Goal: Task Accomplishment & Management: Complete application form

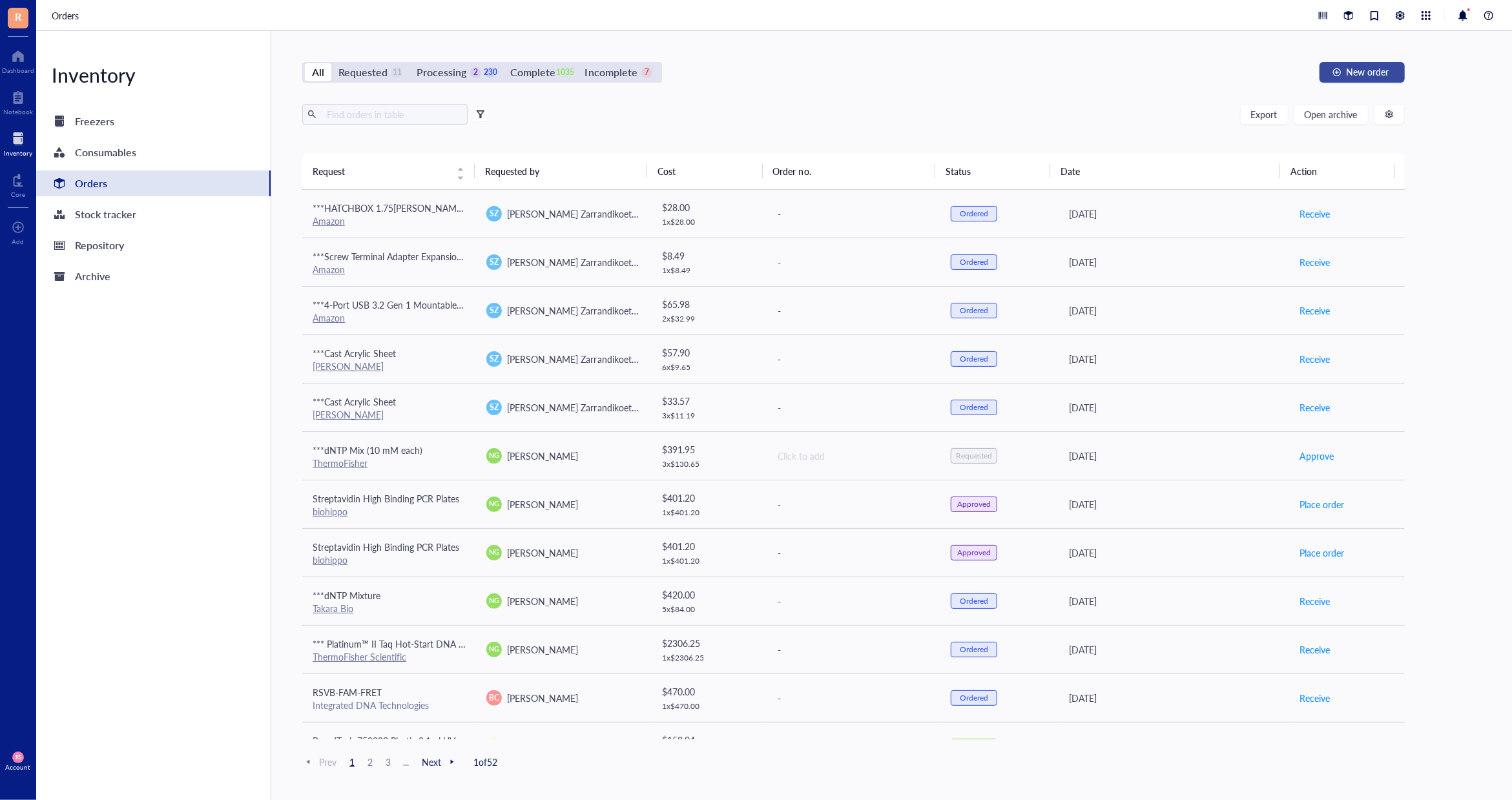
click at [1362, 63] on button "New order" at bounding box center [1362, 72] width 86 height 21
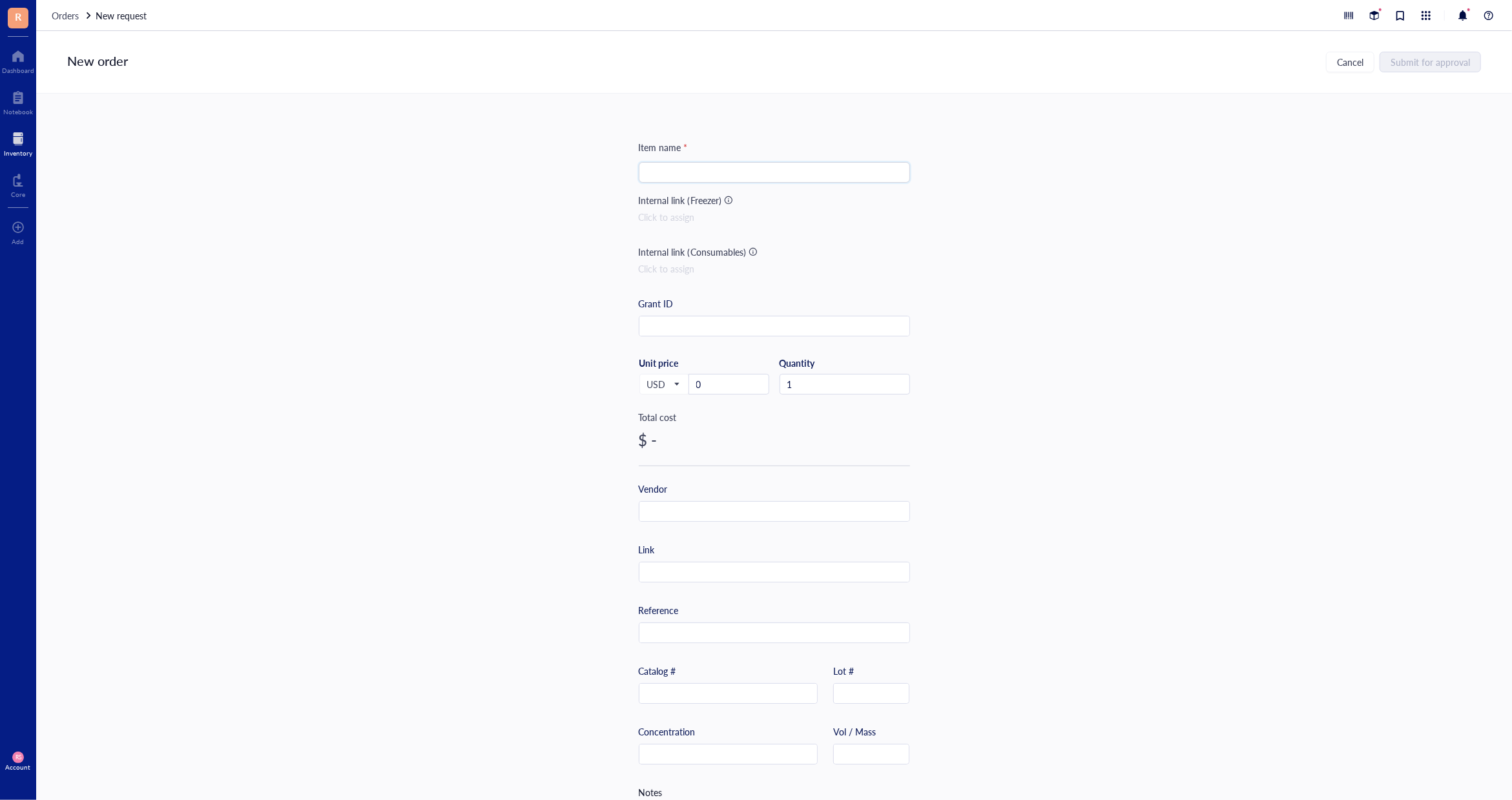
click at [804, 176] on input "search" at bounding box center [774, 172] width 256 height 19
click at [659, 173] on input "***k-type thermocouples" at bounding box center [774, 172] width 256 height 19
click at [785, 172] on input "***K-type thermocouples" at bounding box center [774, 172] width 256 height 19
click at [792, 175] on input "***K-type thermocouples - Evolution sensors & Controls" at bounding box center [774, 172] width 256 height 19
click at [744, 174] on input "***K-type thermocouples - Evolution Sensors & Controls" at bounding box center [774, 172] width 256 height 19
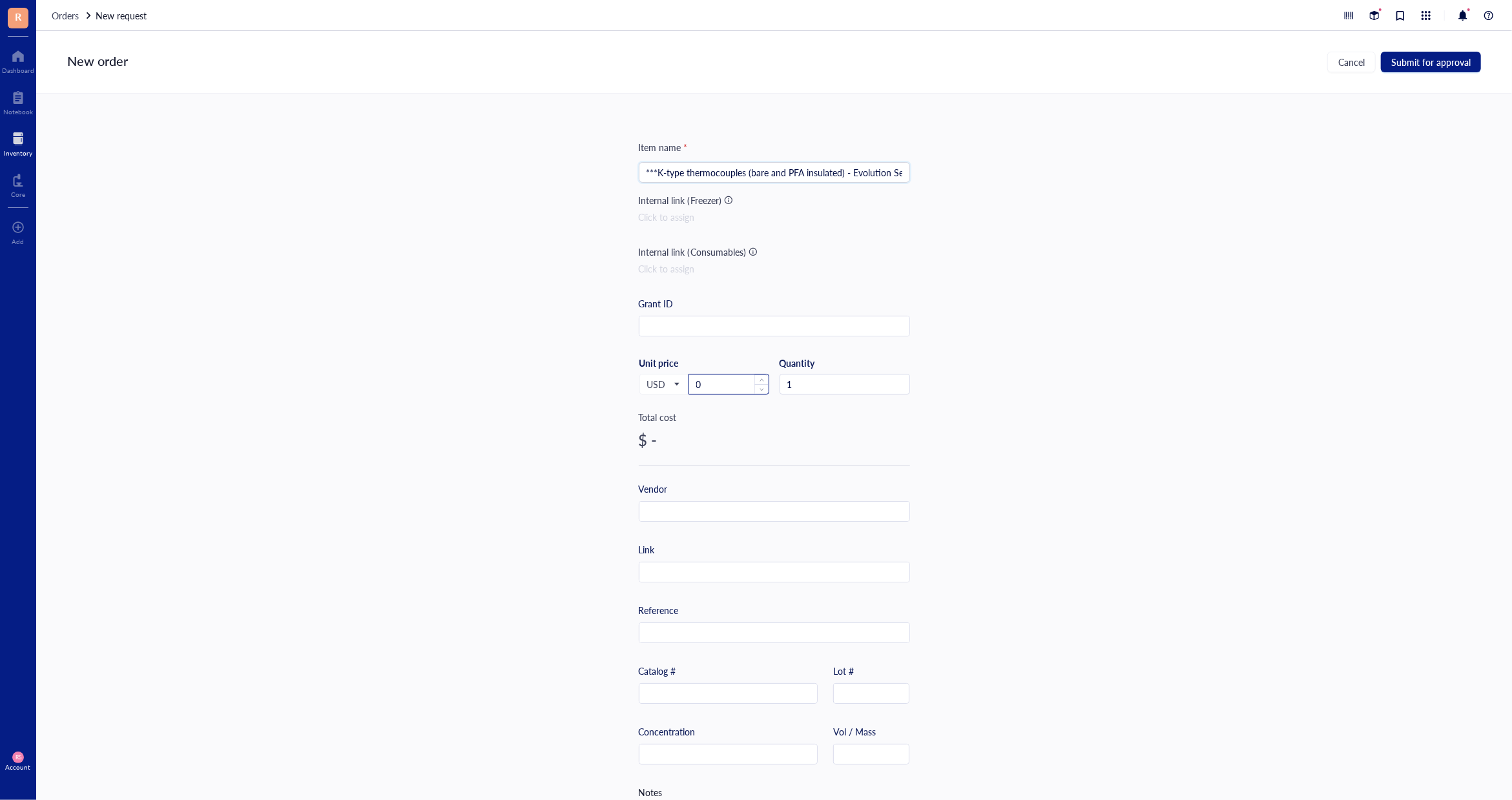
type input "***K-type thermocouples (bare and PFA insulated) - Evolution Sensors & Controls"
click at [735, 386] on input "0" at bounding box center [728, 384] width 79 height 19
drag, startPoint x: 724, startPoint y: 381, endPoint x: 675, endPoint y: 388, distance: 49.5
click at [675, 388] on div "USD Unit price 0" at bounding box center [704, 383] width 130 height 53
paste input "5879.0"
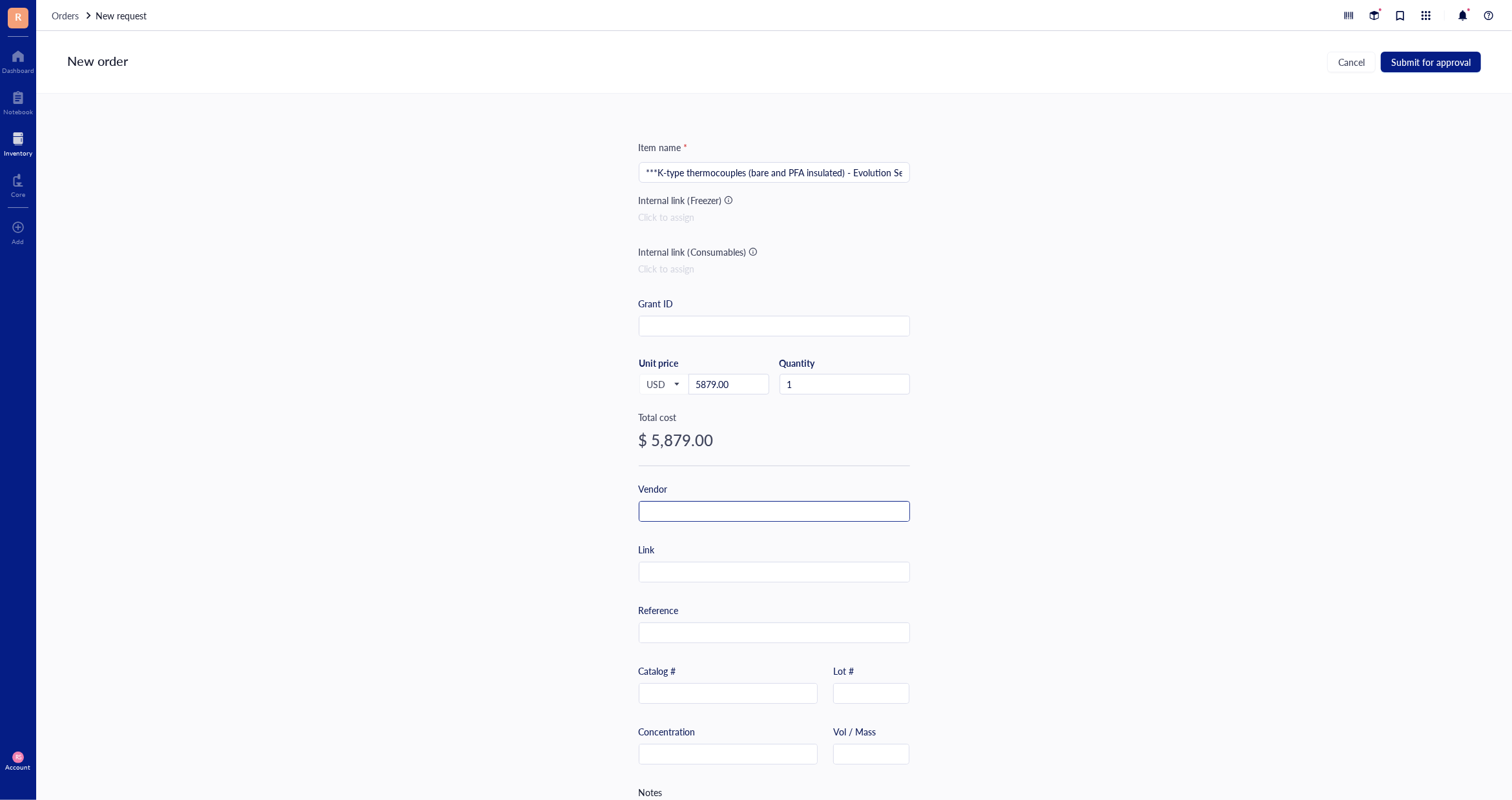
type input "5879"
click at [750, 503] on input "text" at bounding box center [774, 512] width 270 height 21
type input "Evolution Sensors & Controls"
click at [745, 574] on input "text" at bounding box center [774, 573] width 270 height 21
paste input "[URL][DOMAIN_NAME]"
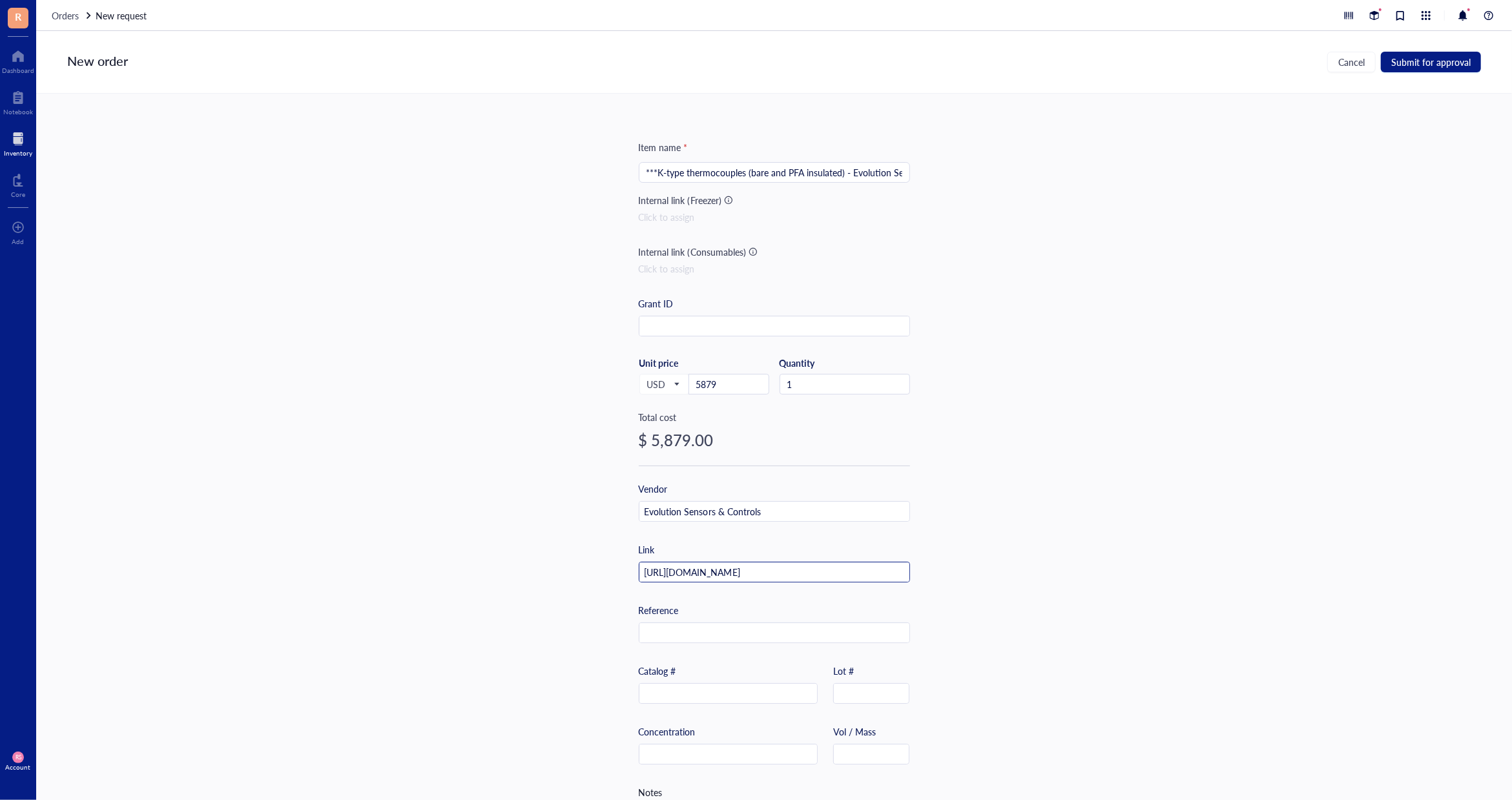
scroll to position [0, 97]
type input "[URL][DOMAIN_NAME]"
click at [745, 696] on input "text" at bounding box center [728, 694] width 177 height 21
paste input "SKU: K1X-WBWX-40G-EX-0.25-PFXX-40-MPCX"
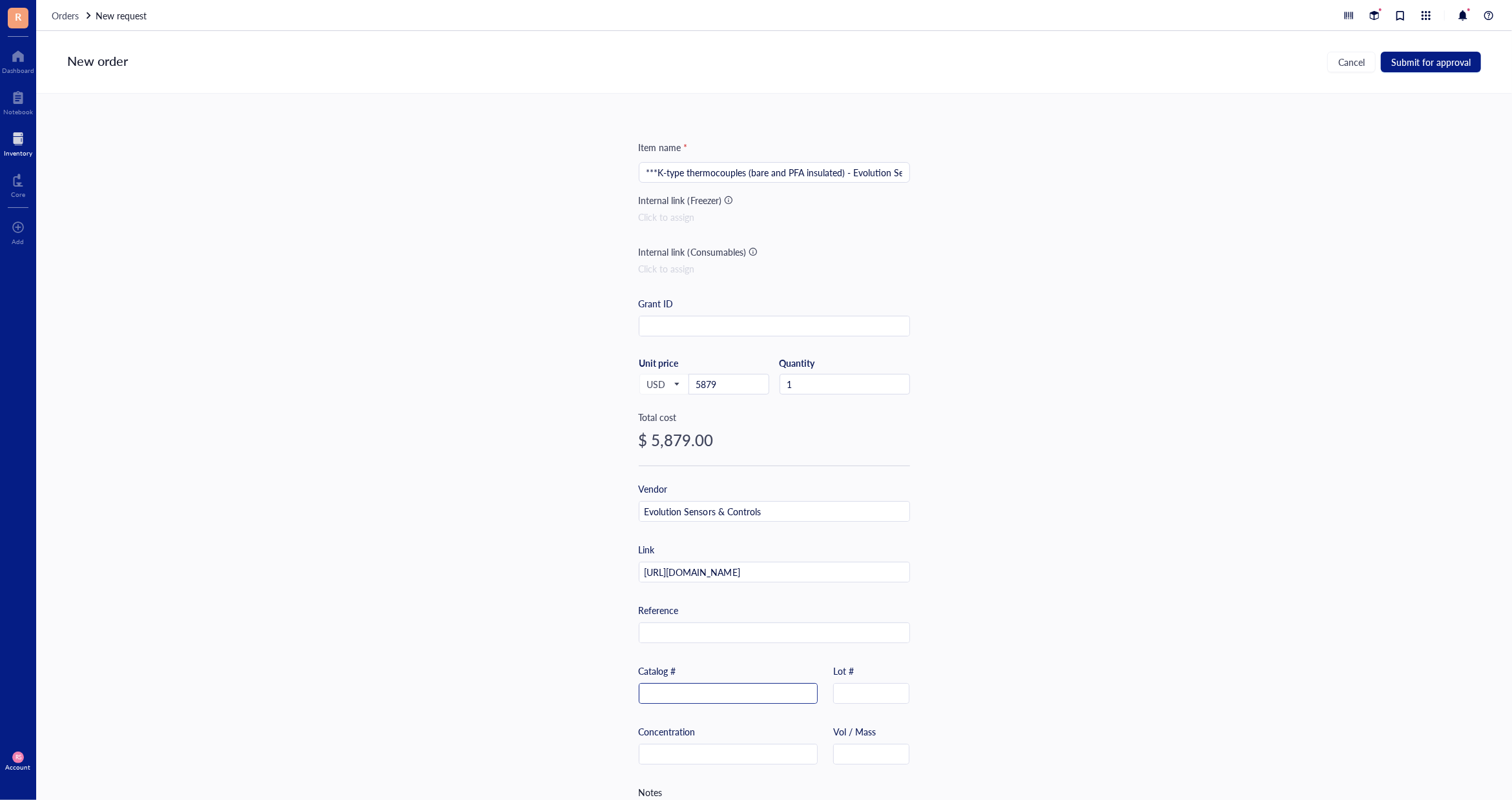
type input "SKU: K1X-WBWX-40G-EX-0.25-PFXX-40-MPCX"
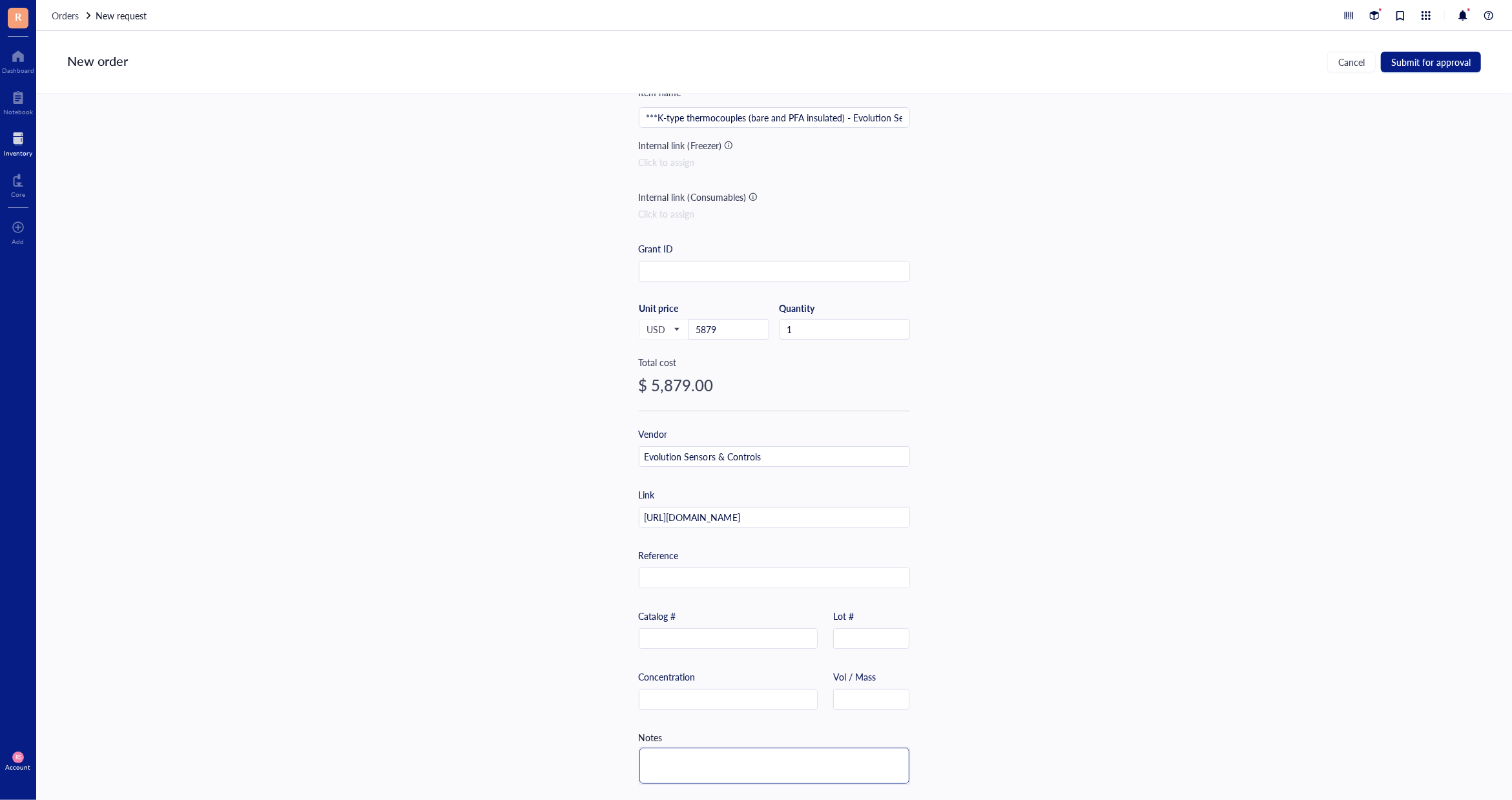
click at [697, 767] on textarea at bounding box center [774, 766] width 270 height 36
paste textarea "SKU: K1X-WBWX-40G-EX-0.25-PFXX-40-MPCX"
type textarea "SKU: K1X-WBWX-40G-EX-0.25-PFXX-40-MPCX"
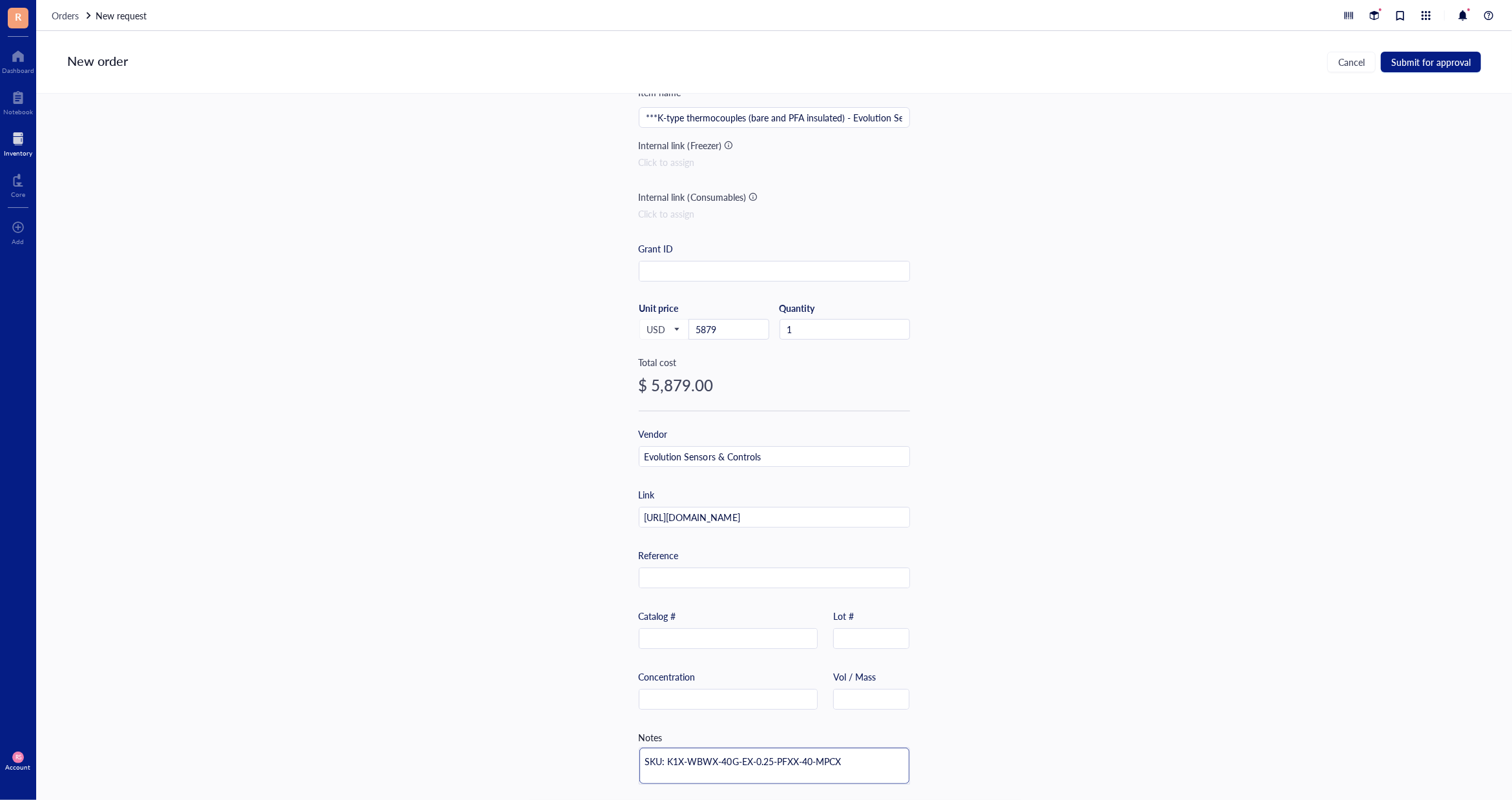
type textarea "SKU: K1X-WBWX-40G-EX-0.25-PFXX-40-MPCX"
click at [643, 759] on textarea "SKU: K1X-WBWX-40G-EX-0.25-PFXX-40-MPCX" at bounding box center [774, 766] width 270 height 36
paste textarea "Type K Fine Wire PFA Insulated Thermocouple with 20 to 40 inches or Longer Lead…"
type textarea "Type K Fine Wire PFA Insulated Thermocouple with 20 to 40 inches or Longer Lead…"
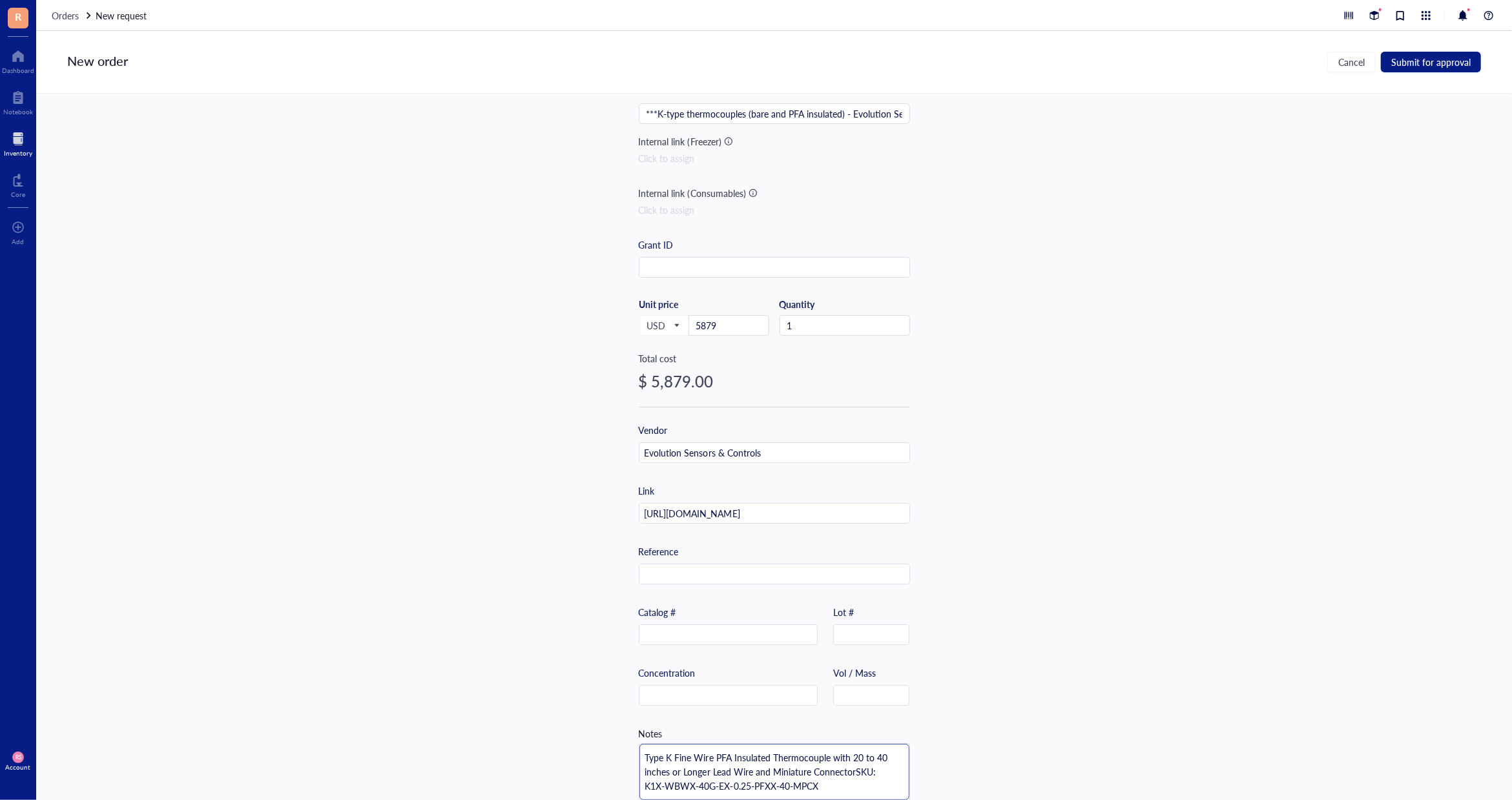
type textarea "Type K Fine Wire PFA Insulated Thermocouple with 20 to 40 inches or Longer Lead…"
click at [838, 788] on textarea "Type K Fine Wire PFA Insulated Thermocouple with 20 to 40 inches or Longer Lead…" at bounding box center [774, 772] width 270 height 56
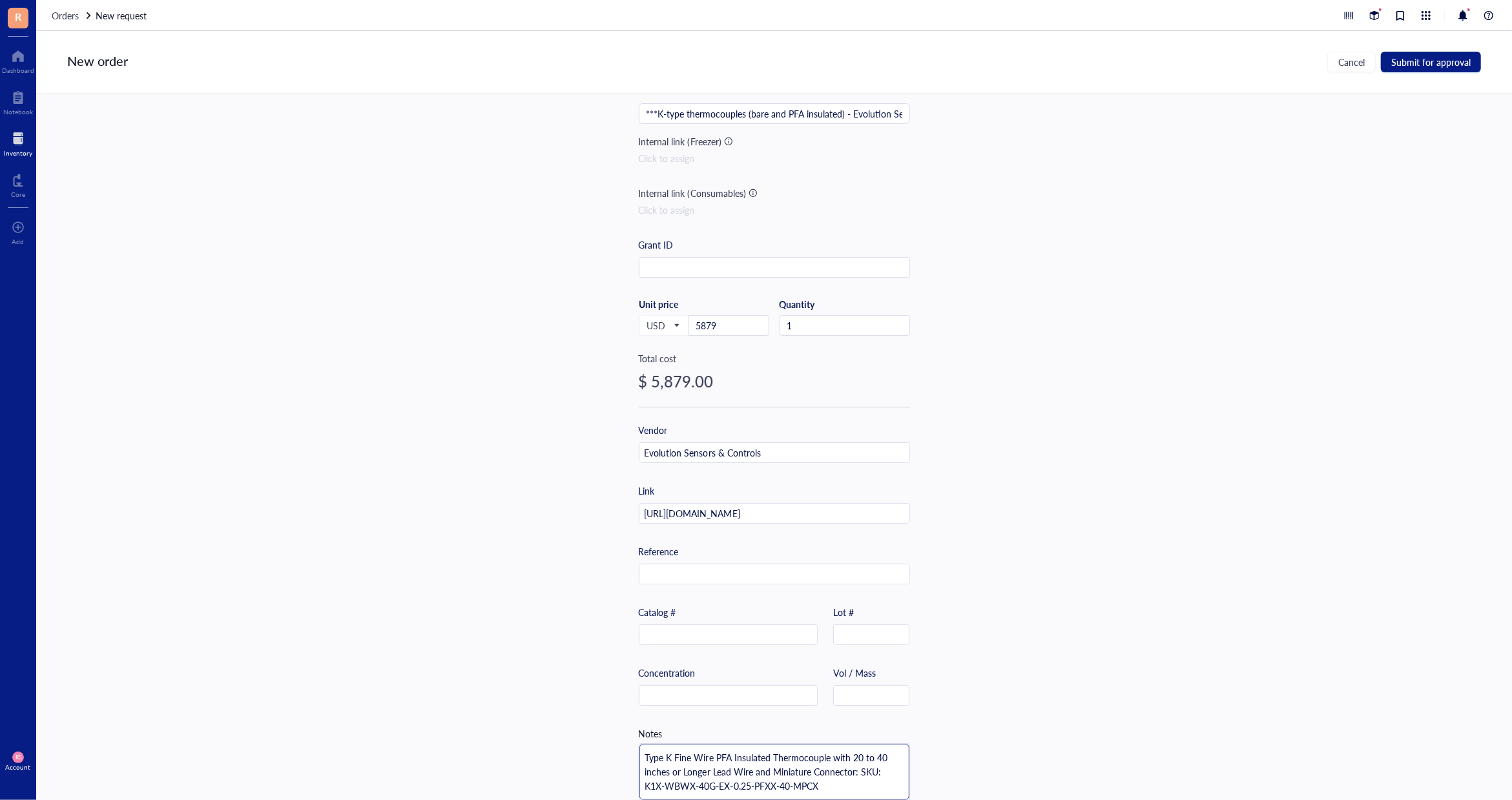
type textarea "Type K Fine Wire PFA Insulated Thermocouple with 20 to 40 inches or Longer Lead…"
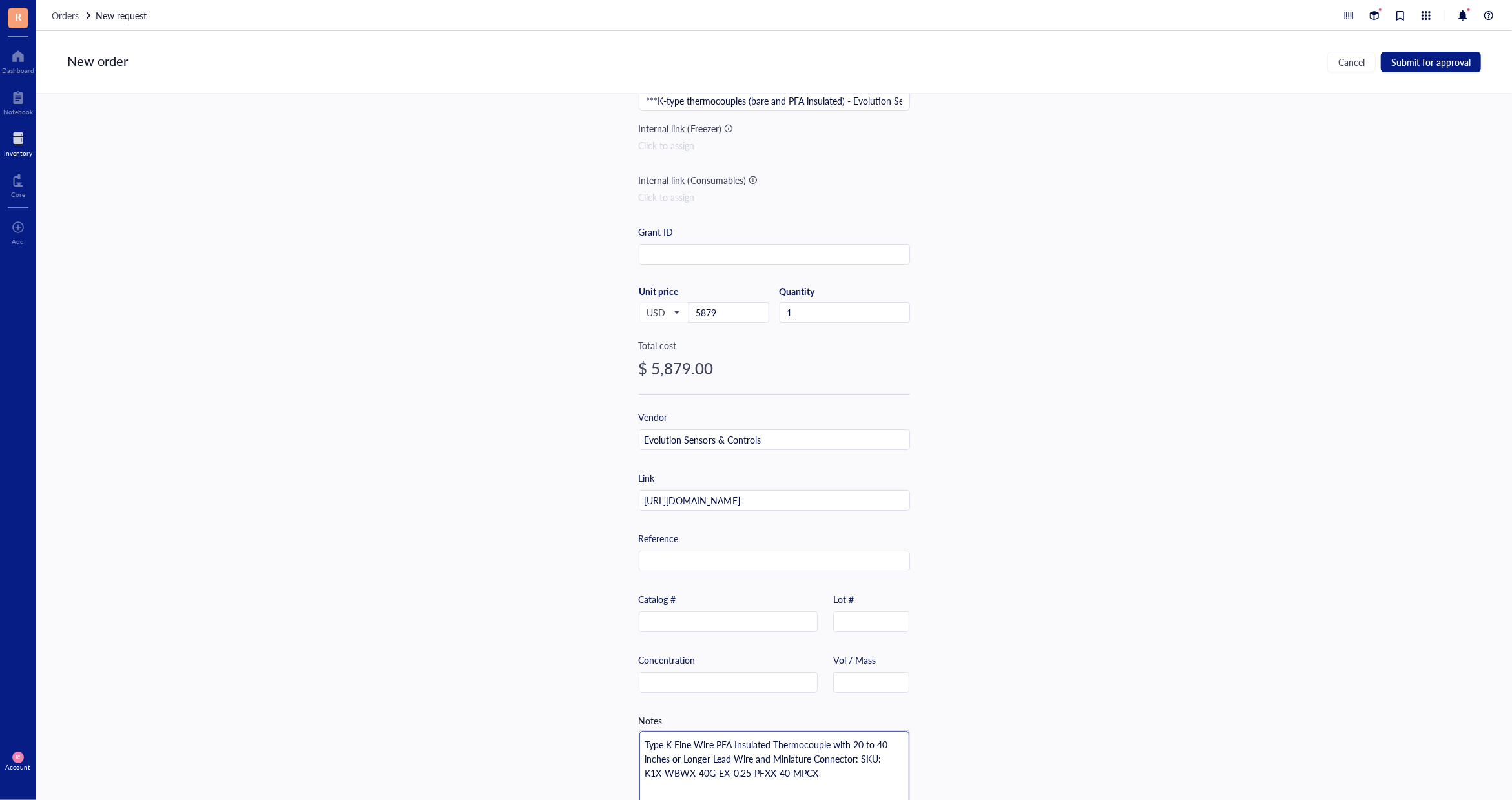
scroll to position [0, 0]
type textarea "Type K Fine Wire PFA Insulated Thermocouple with 20 to 40 inches or Longer Lead…"
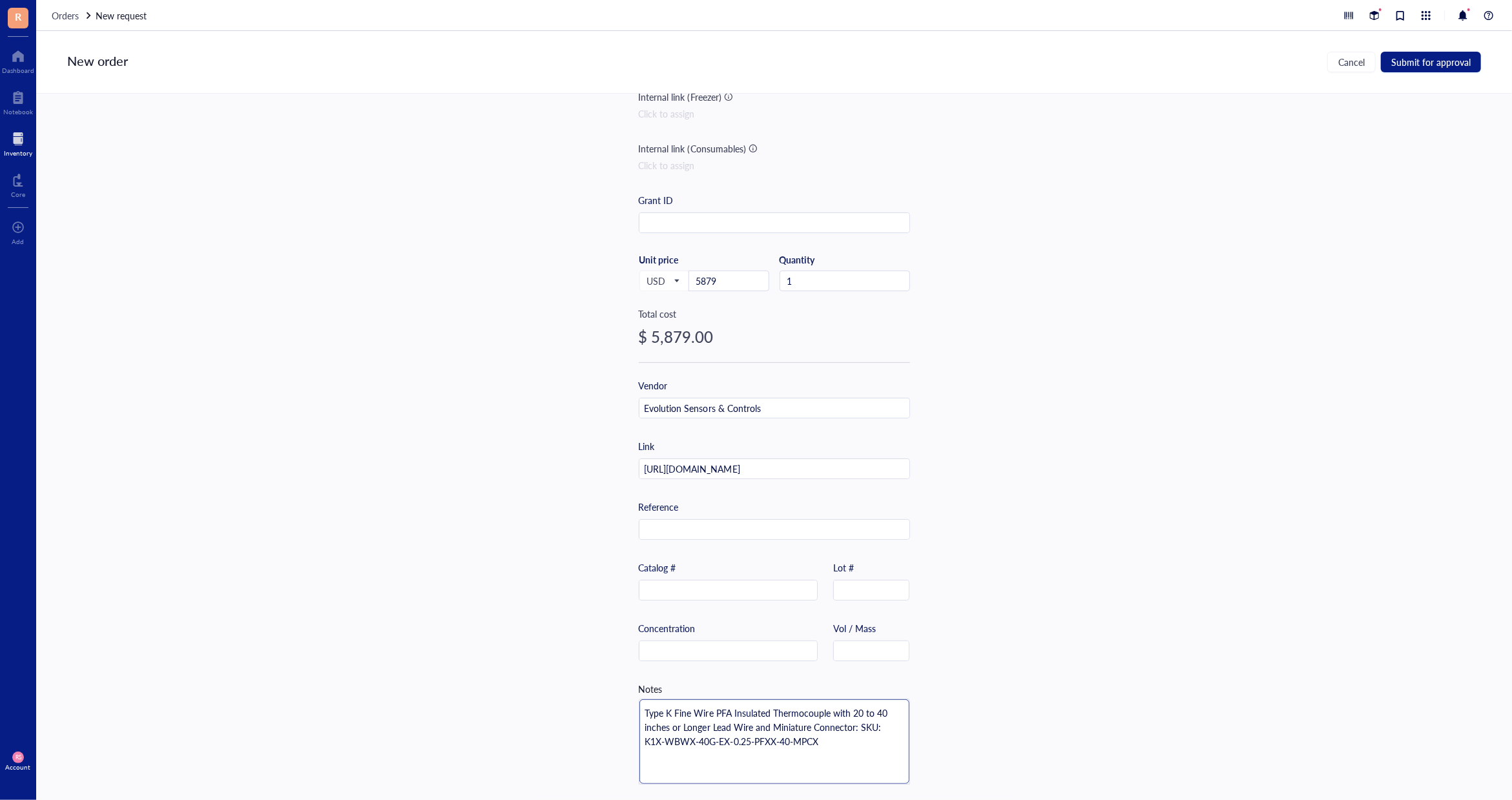
click at [840, 744] on textarea "Type K Fine Wire PFA Insulated Thermocouple with 20 to 40 inches or Longer Lead…" at bounding box center [774, 741] width 270 height 85
click at [799, 770] on textarea "Type K Fine Wire PFA Insulated Thermocouple with 20 to 40 inches or Longer Lead…" at bounding box center [774, 741] width 270 height 85
paste textarea "Type K Fine Diameter 40 Gage (.003") Bare Wire Thermocouple 12 Inches Long"
type textarea "Type K Fine Wire PFA Insulated Thermocouple with 20 to 40 inches or Longer Lead…"
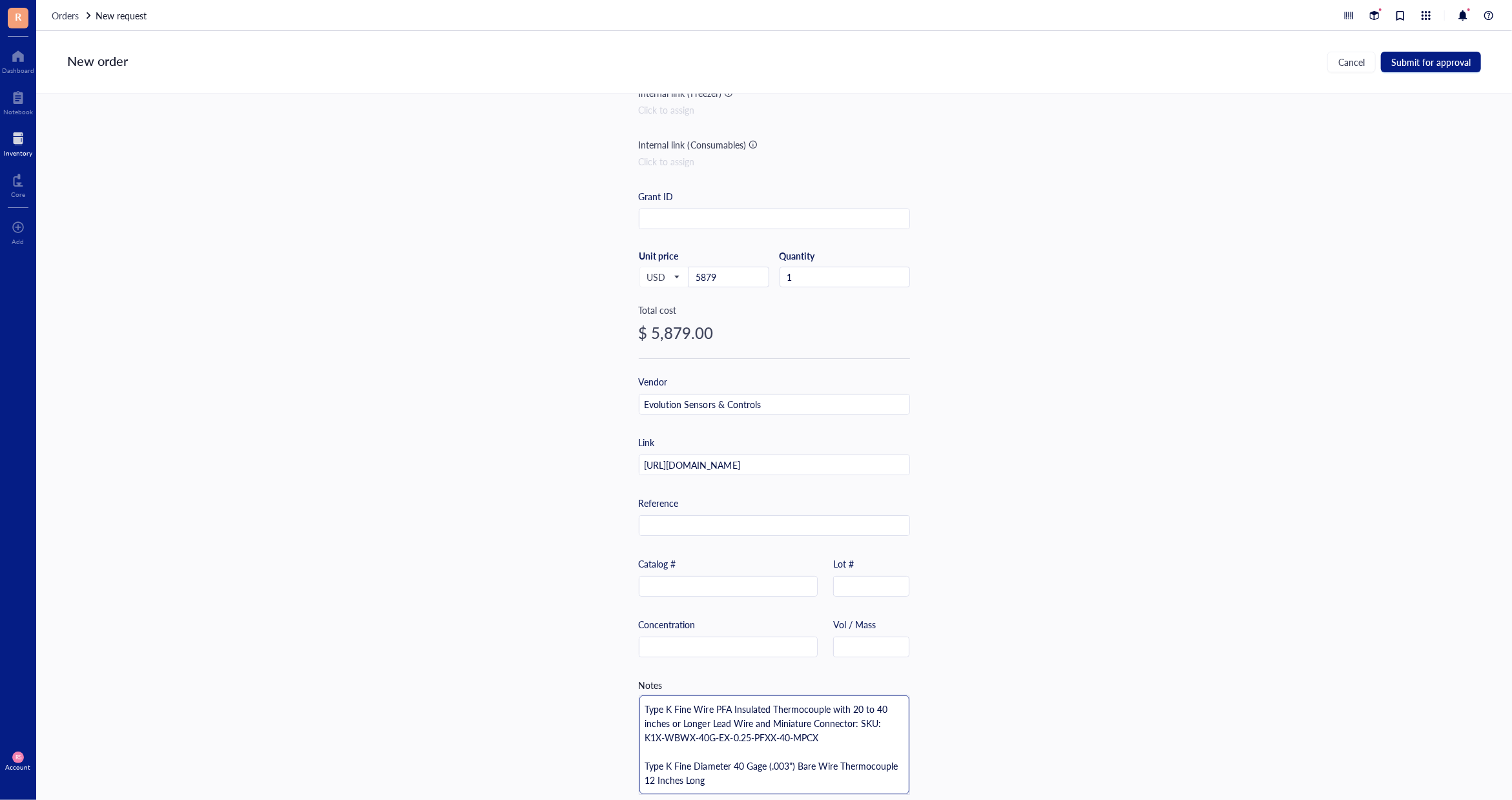
scroll to position [0, 0]
type textarea "Type K Fine Wire PFA Insulated Thermocouple with 20 to 40 inches or Longer Lead…"
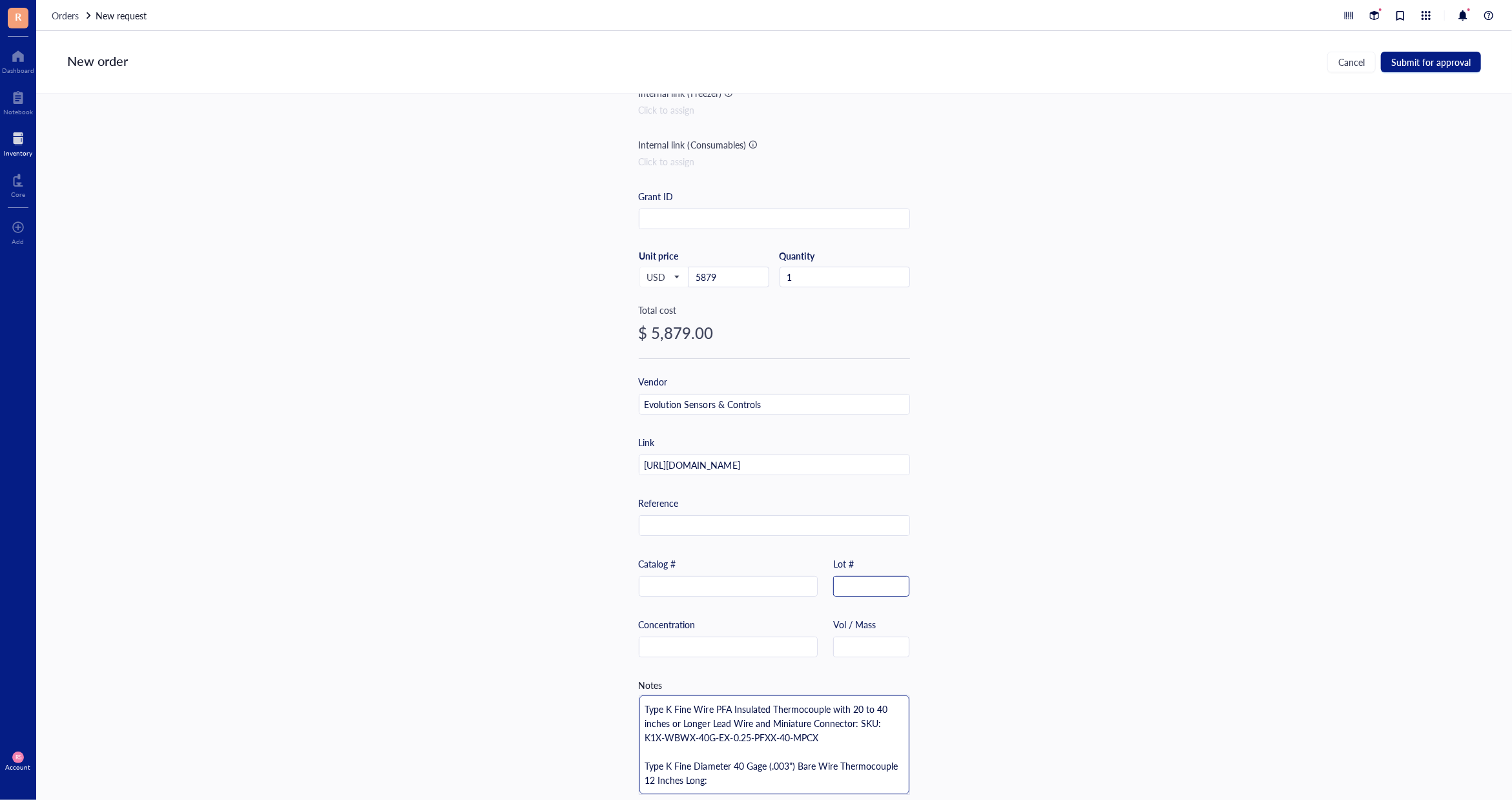
paste textarea "SKU: K1X-WBWX-40G-EX-BWXX-12"
type textarea "Type K Fine Wire PFA Insulated Thermocouple with 20 to 40 inches or Longer Lead…"
click at [739, 533] on input "text" at bounding box center [774, 526] width 270 height 21
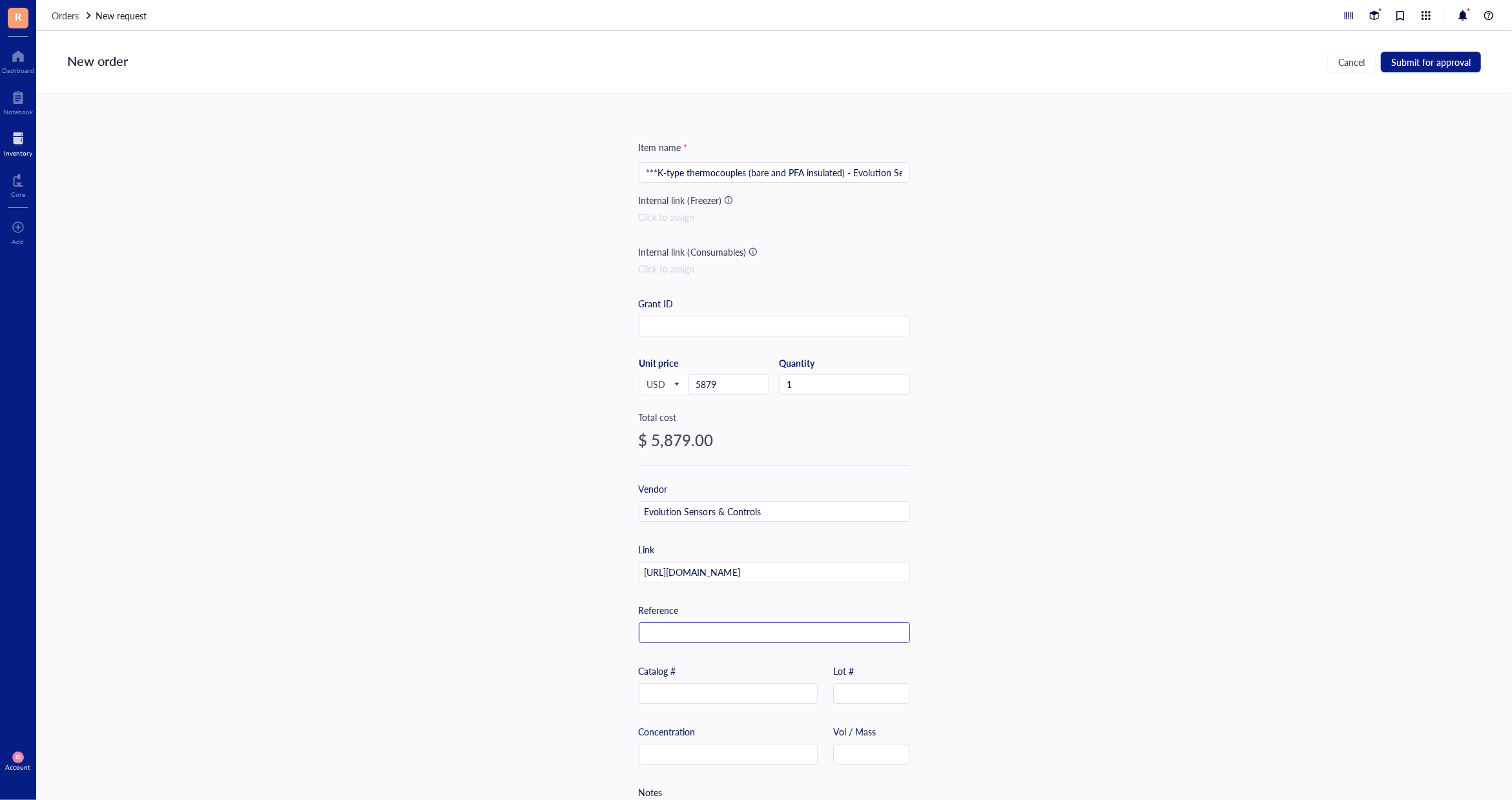
scroll to position [121, 0]
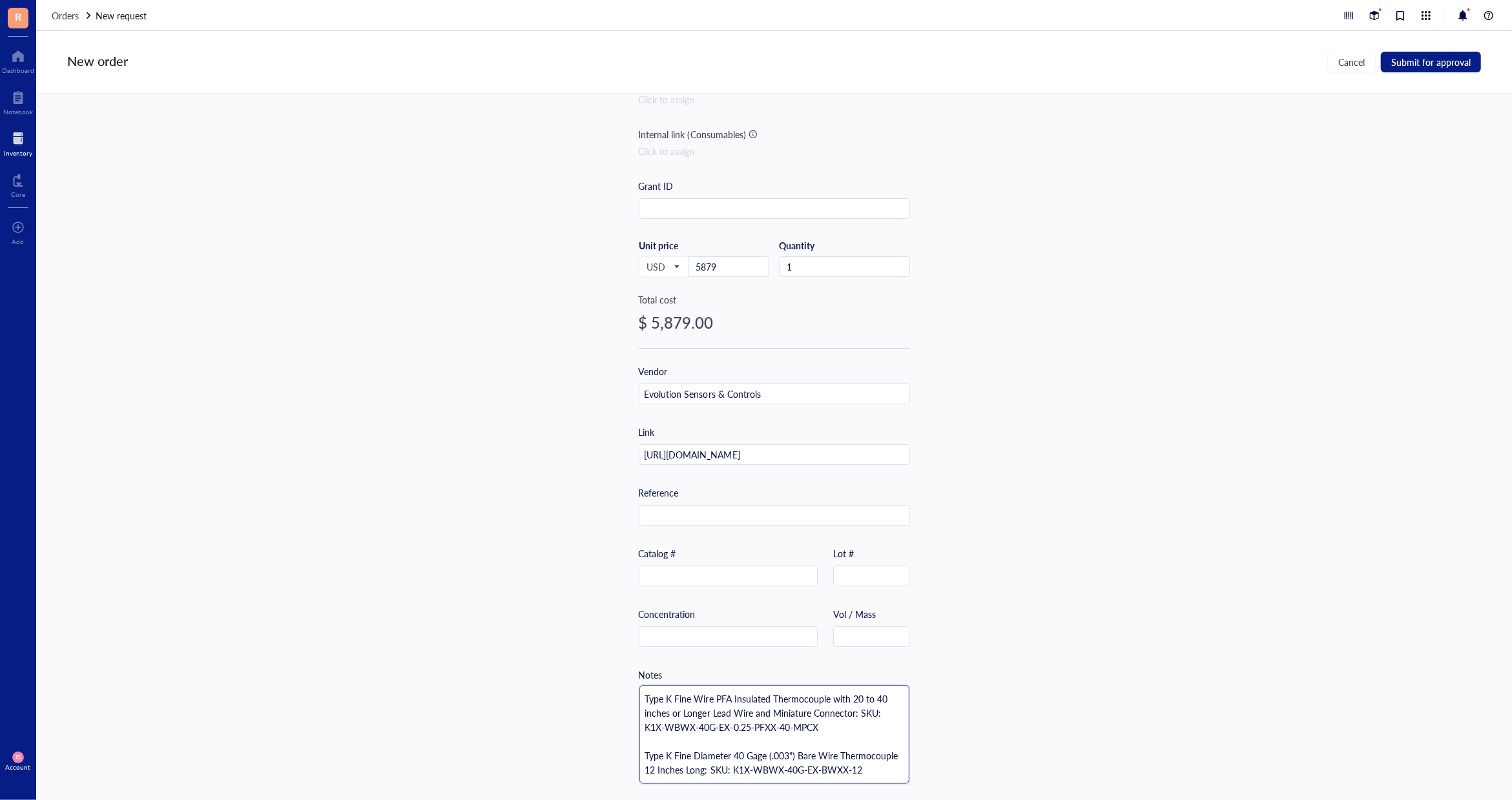
click at [642, 697] on textarea "Type K Fine Wire PFA Insulated Thermocouple with 20 to 40 inches or Longer Lead…" at bounding box center [774, 734] width 270 height 99
type textarea "QType K Fine Wire PFA Insulated Thermocouple with 20 to 40 inches or Longer Lea…"
type textarea "Type K Fine Wire PFA Insulated Thermocouple with 20 to 40 inches or Longer Lead…"
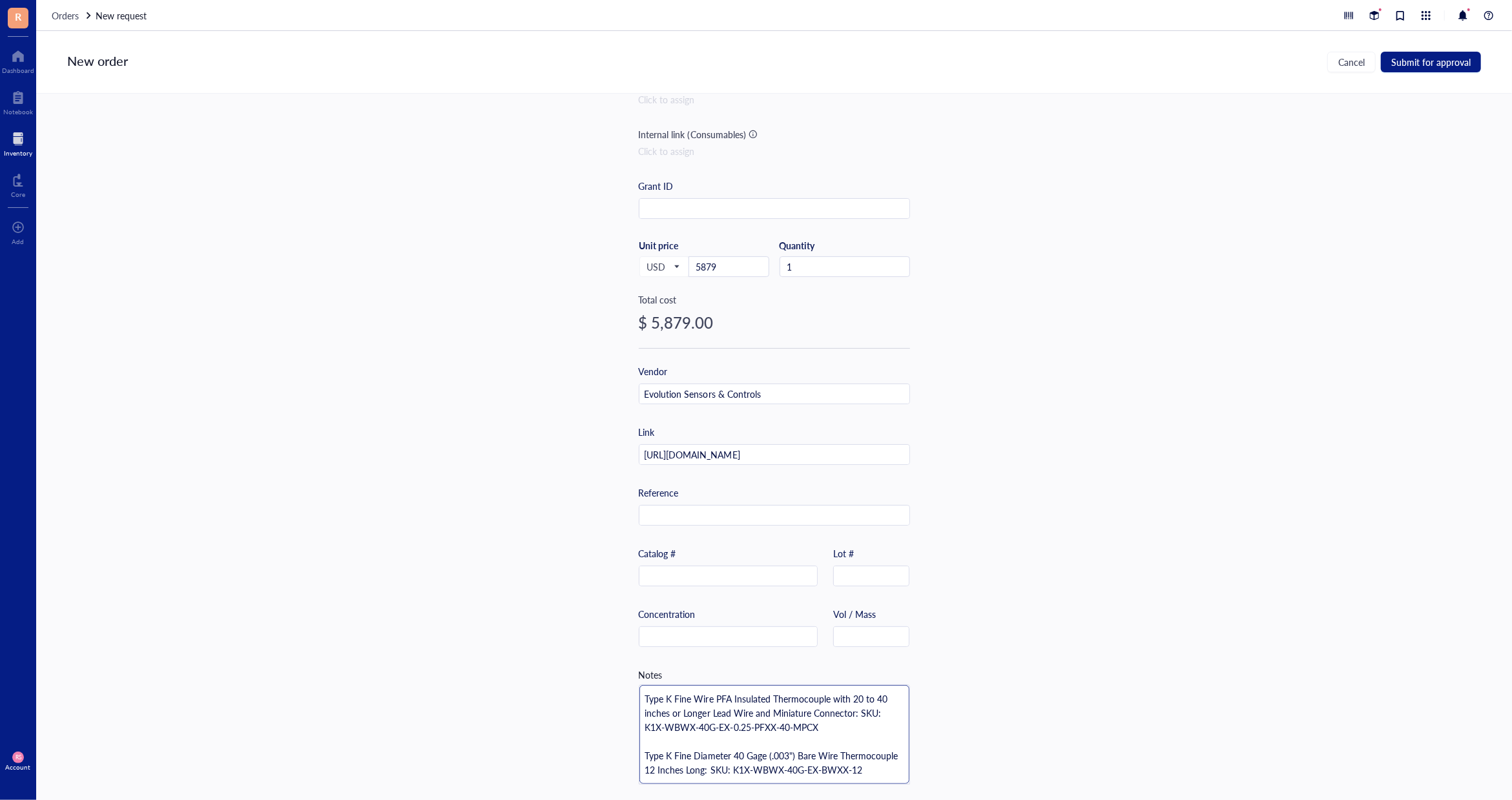
type textarea "QType K Fine Wire PFA Insulated Thermocouple with 20 to 40 inches or Longer Lea…"
type textarea "QuType K Fine Wire PFA Insulated Thermocouple with 20 to 40 inches or Longer Le…"
type textarea "QuoType K Fine Wire PFA Insulated Thermocouple with 20 to 40 inches or Longer L…"
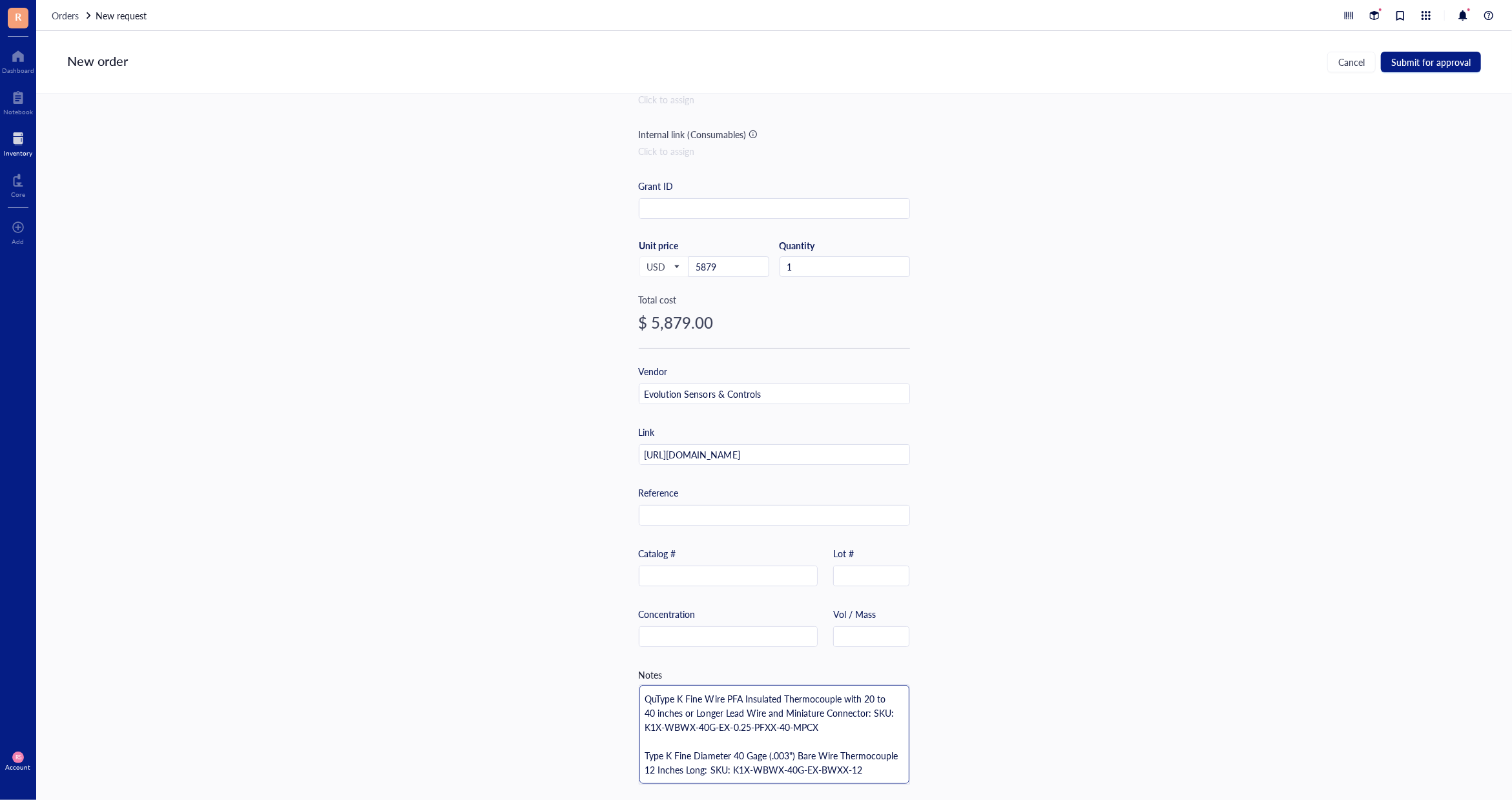
type textarea "QuoType K Fine Wire PFA Insulated Thermocouple with 20 to 40 inches or Longer L…"
type textarea "QuotType K Fine Wire PFA Insulated Thermocouple with 20 to 40 inches or Longer …"
type textarea "QuotaType K Fine Wire PFA Insulated Thermocouple with 20 to 40 inches or Longer…"
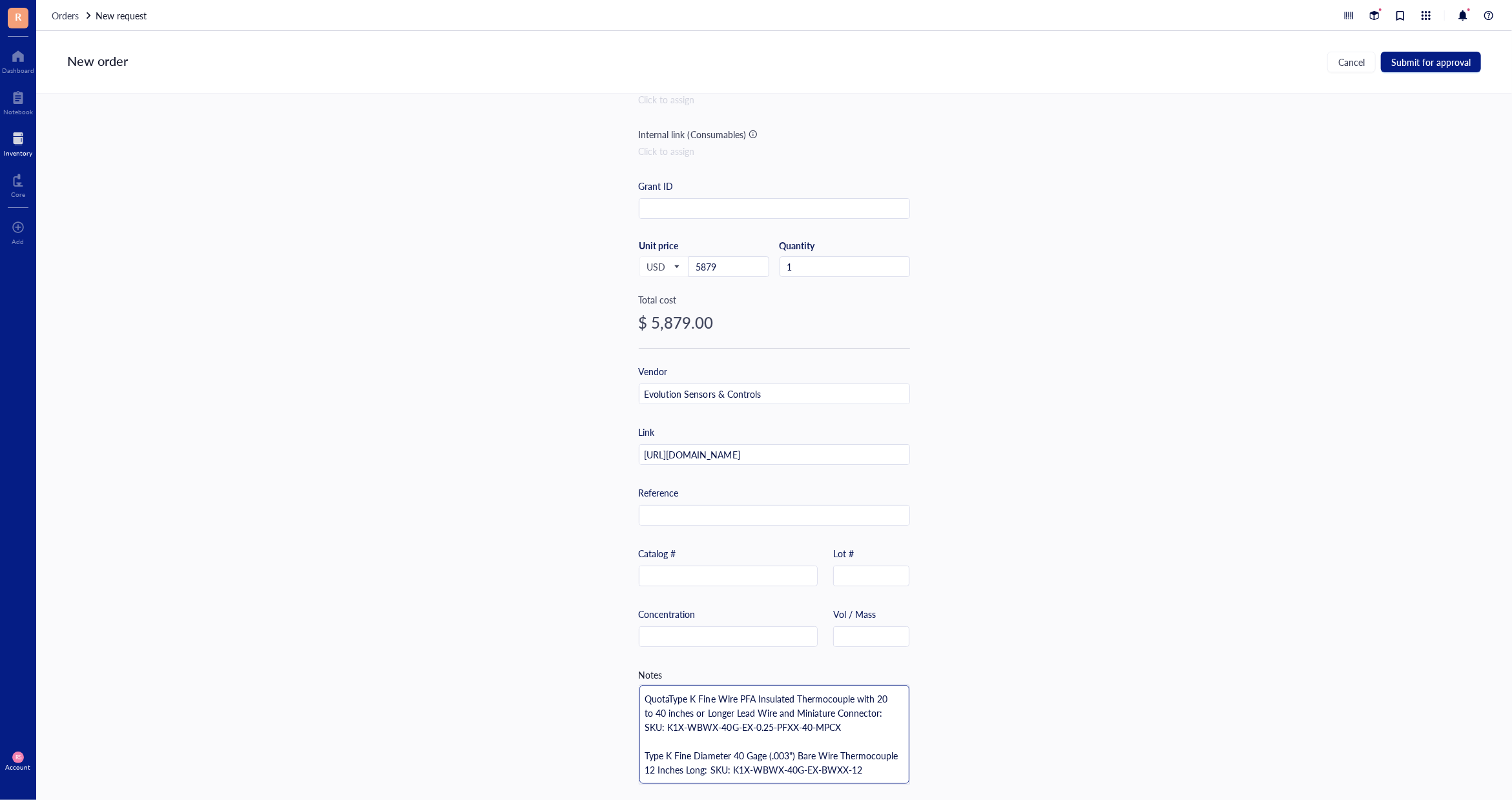
type textarea "QuotatType K Fine Wire PFA Insulated Thermocouple with 20 to 40 inches or Longe…"
type textarea "QuotatiType K Fine Wire PFA Insulated Thermocouple with 20 to 40 inches or Long…"
type textarea "QuotatioType K Fine Wire PFA Insulated Thermocouple with 20 to 40 inches or Lon…"
type textarea "QuotationType K Fine Wire PFA Insulated Thermocouple with 20 to 40 inches or Lo…"
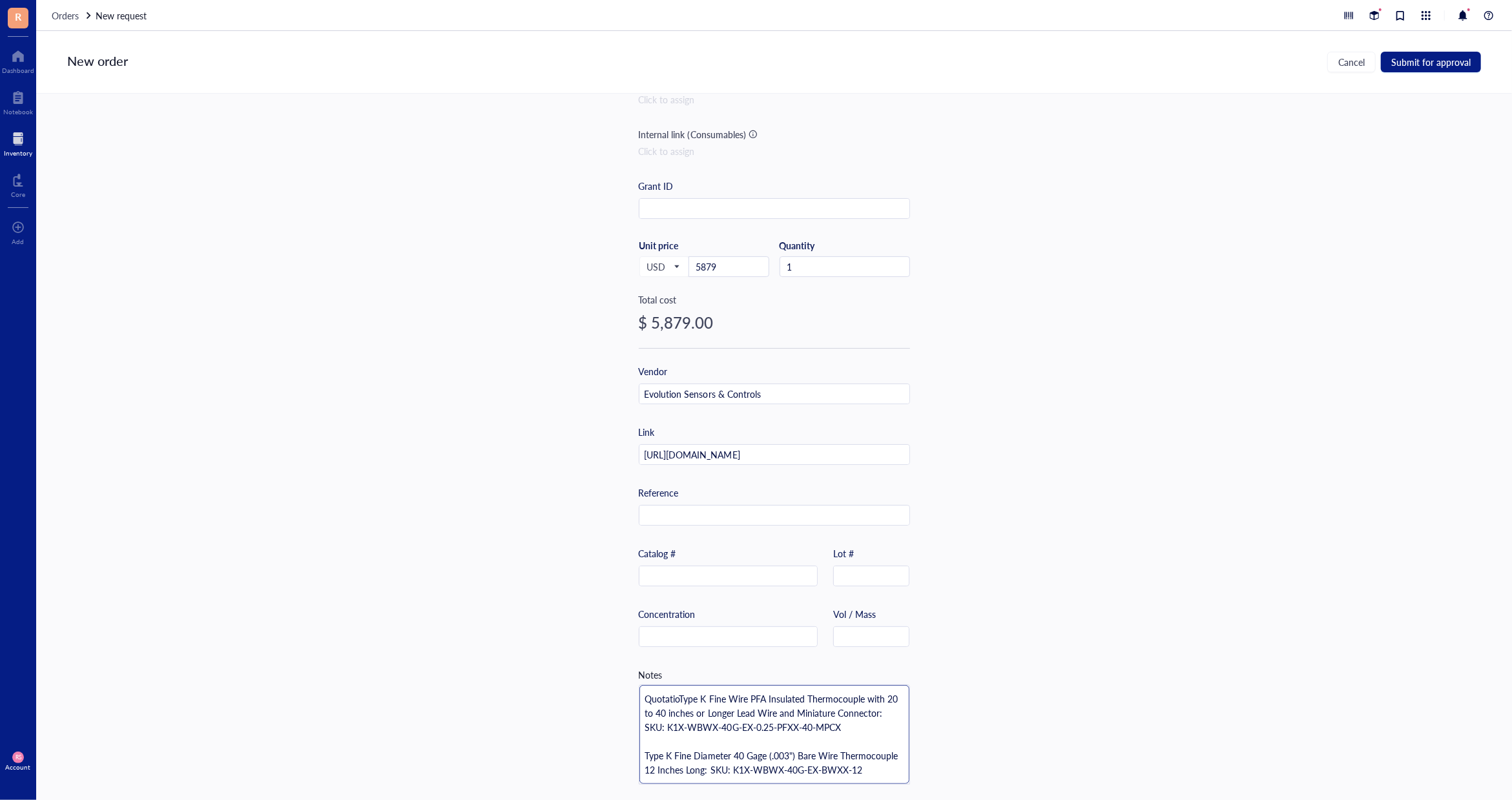
type textarea "QuotationType K Fine Wire PFA Insulated Thermocouple with 20 to 40 inches or Lo…"
type textarea "Quotation Type K Fine Wire PFA Insulated Thermocouple with 20 to 40 inches or L…"
type textarea "Quotation iType K Fine Wire PFA Insulated Thermocouple with 20 to 40 inches or …"
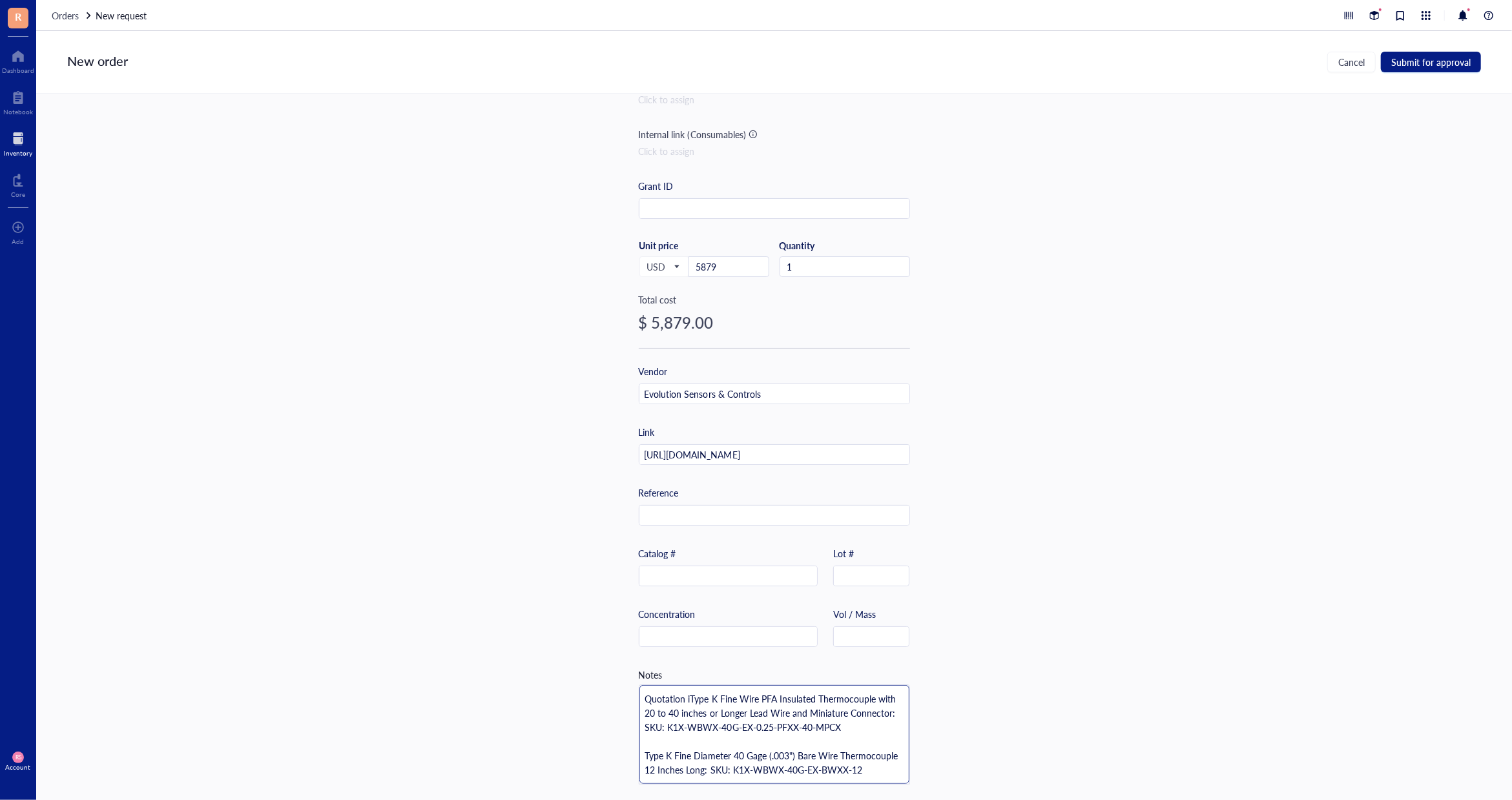
type textarea "Quotation inType K Fine Wire PFA Insulated Thermocouple with 20 to 40 inches or…"
type textarea "Quotation iType K Fine Wire PFA Insulated Thermocouple with 20 to 40 inches or …"
type textarea "Quotation Type K Fine Wire PFA Insulated Thermocouple with 20 to 40 inches or L…"
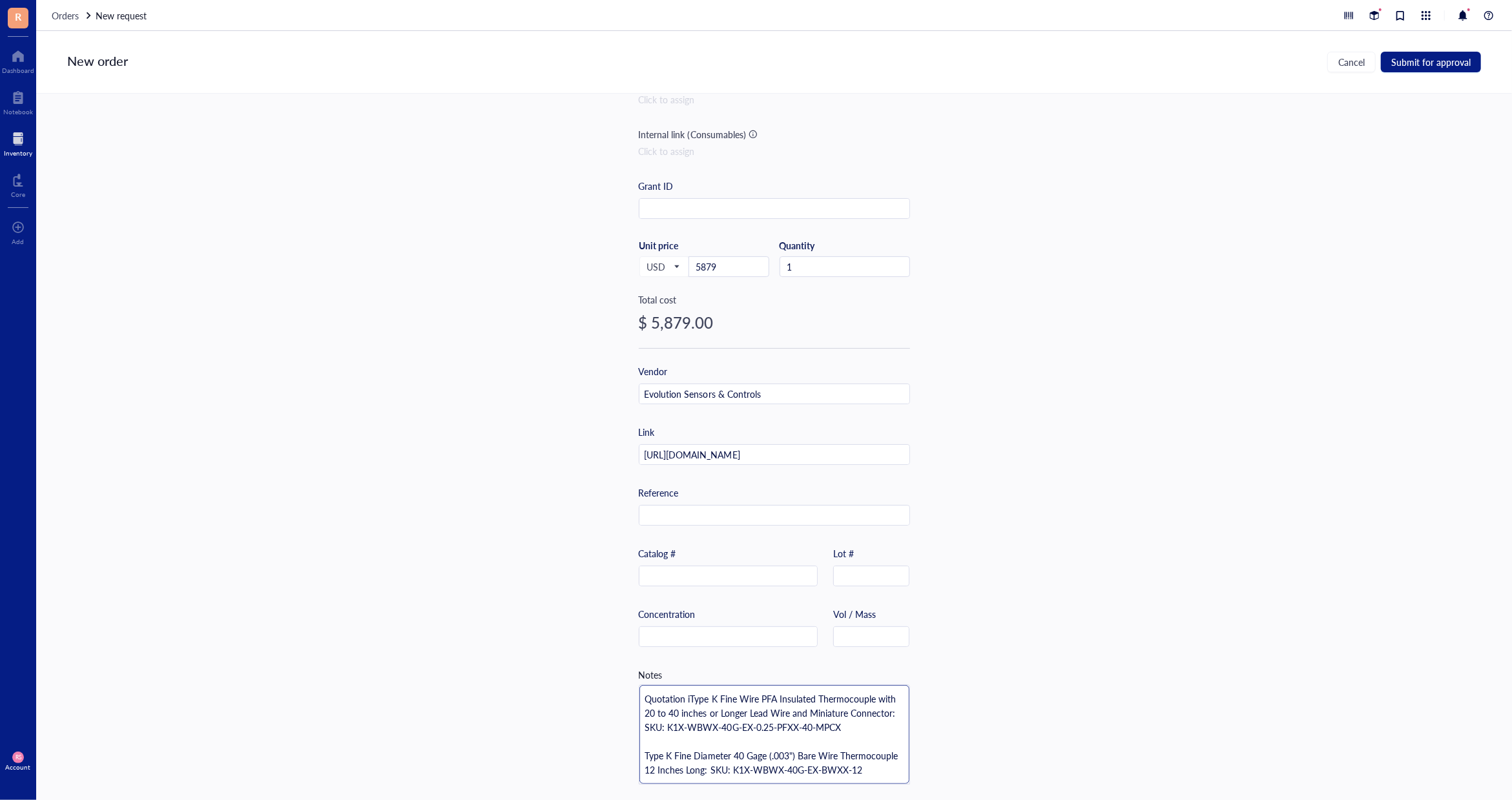
type textarea "Quotation Type K Fine Wire PFA Insulated Thermocouple with 20 to 40 inches or L…"
type textarea "QuotationType K Fine Wire PFA Insulated Thermocouple with 20 to 40 inches or Lo…"
type textarea "QuotatioType K Fine Wire PFA Insulated Thermocouple with 20 to 40 inches or Lon…"
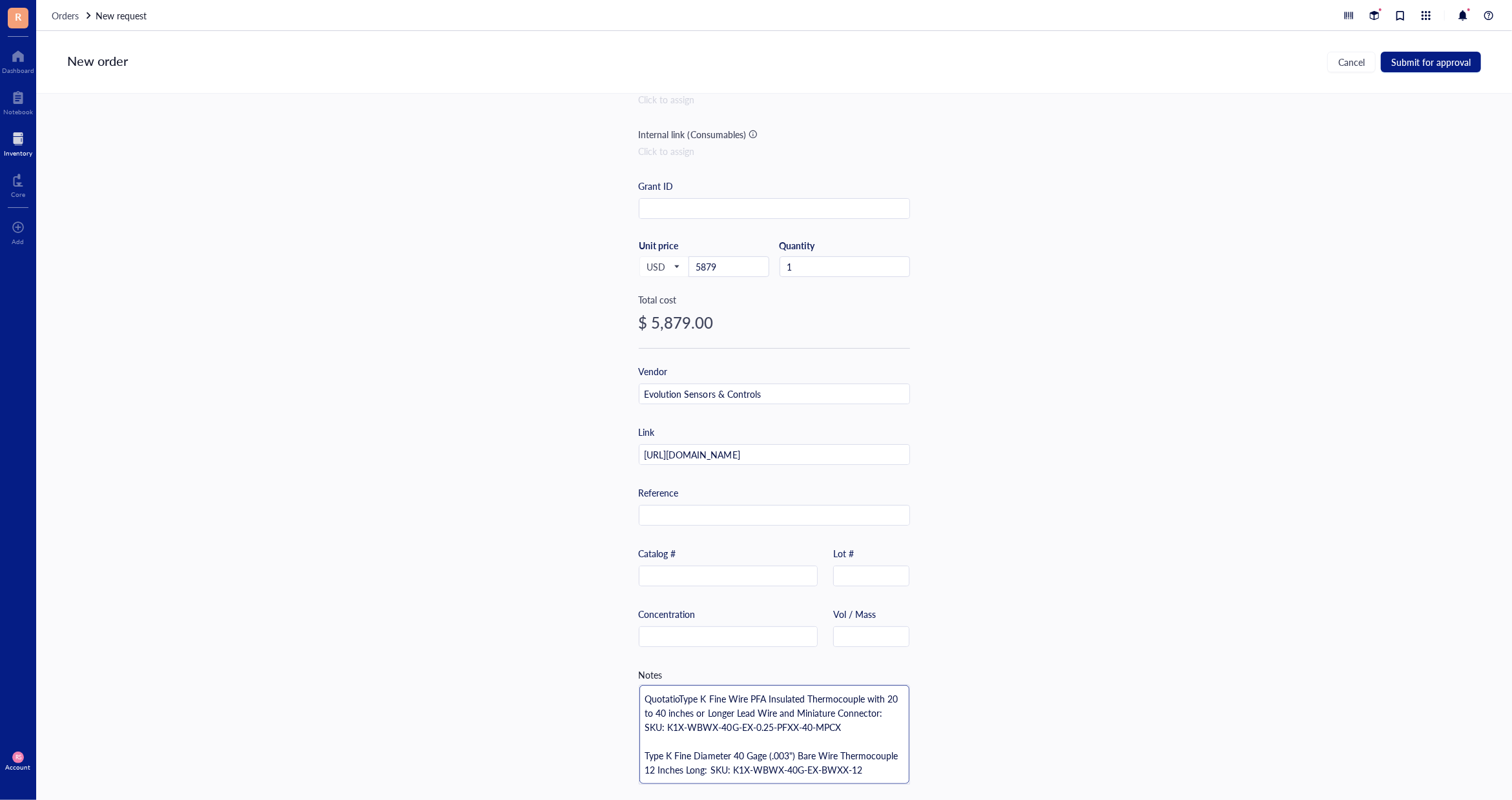
type textarea "QuotationType K Fine Wire PFA Insulated Thermocouple with 20 to 40 inches or Lo…"
type textarea "Quotation:Type K Fine Wire PFA Insulated Thermocouple with 20 to 40 inches or L…"
type textarea "Quotation: Type K Fine Wire PFA Insulated Thermocouple with 20 to 40 inches or …"
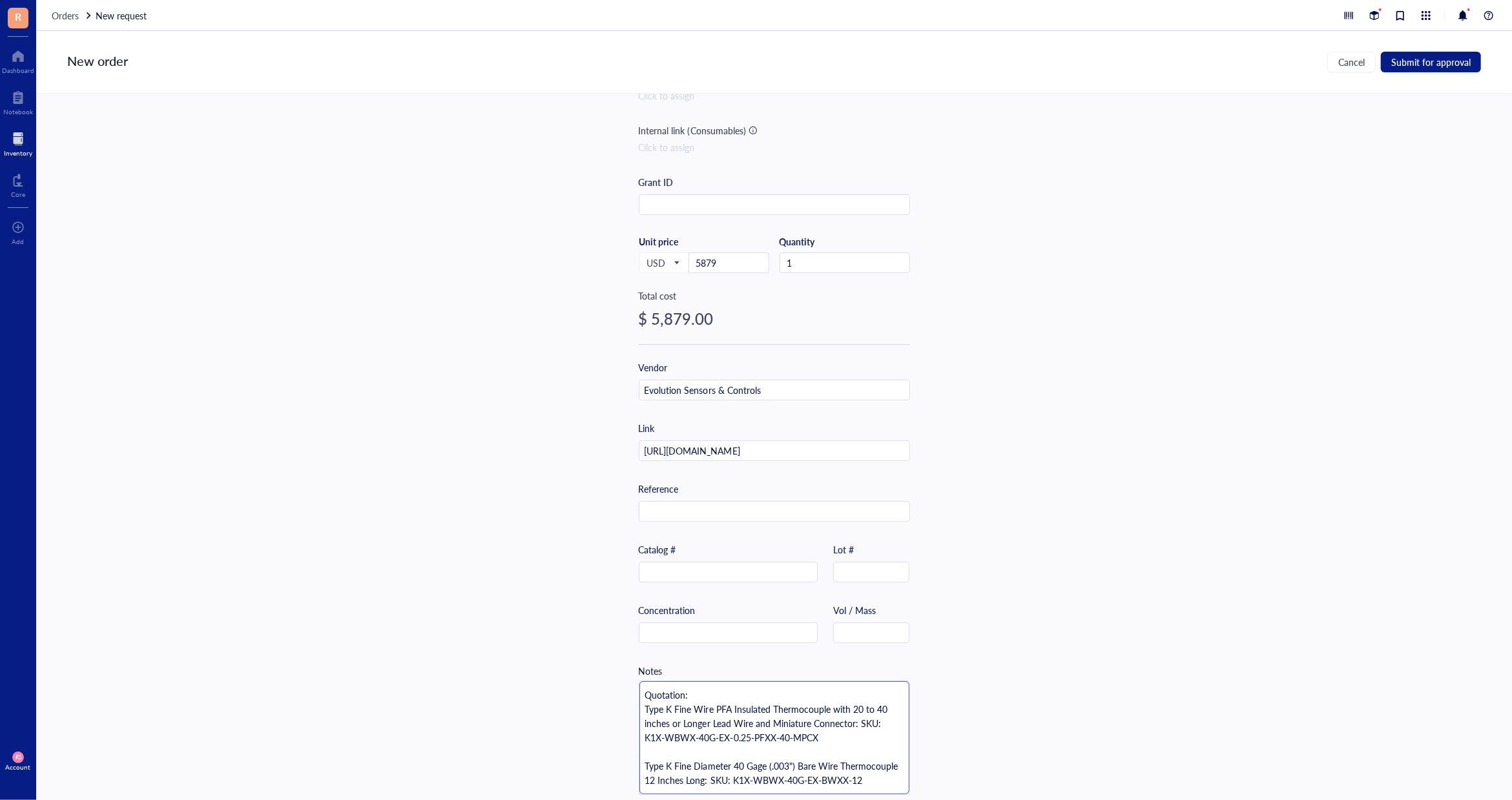
click at [704, 690] on textarea "Quotation: Type K Fine Wire PFA Insulated Thermocouple with 20 to 40 inches or …" at bounding box center [774, 738] width 270 height 113
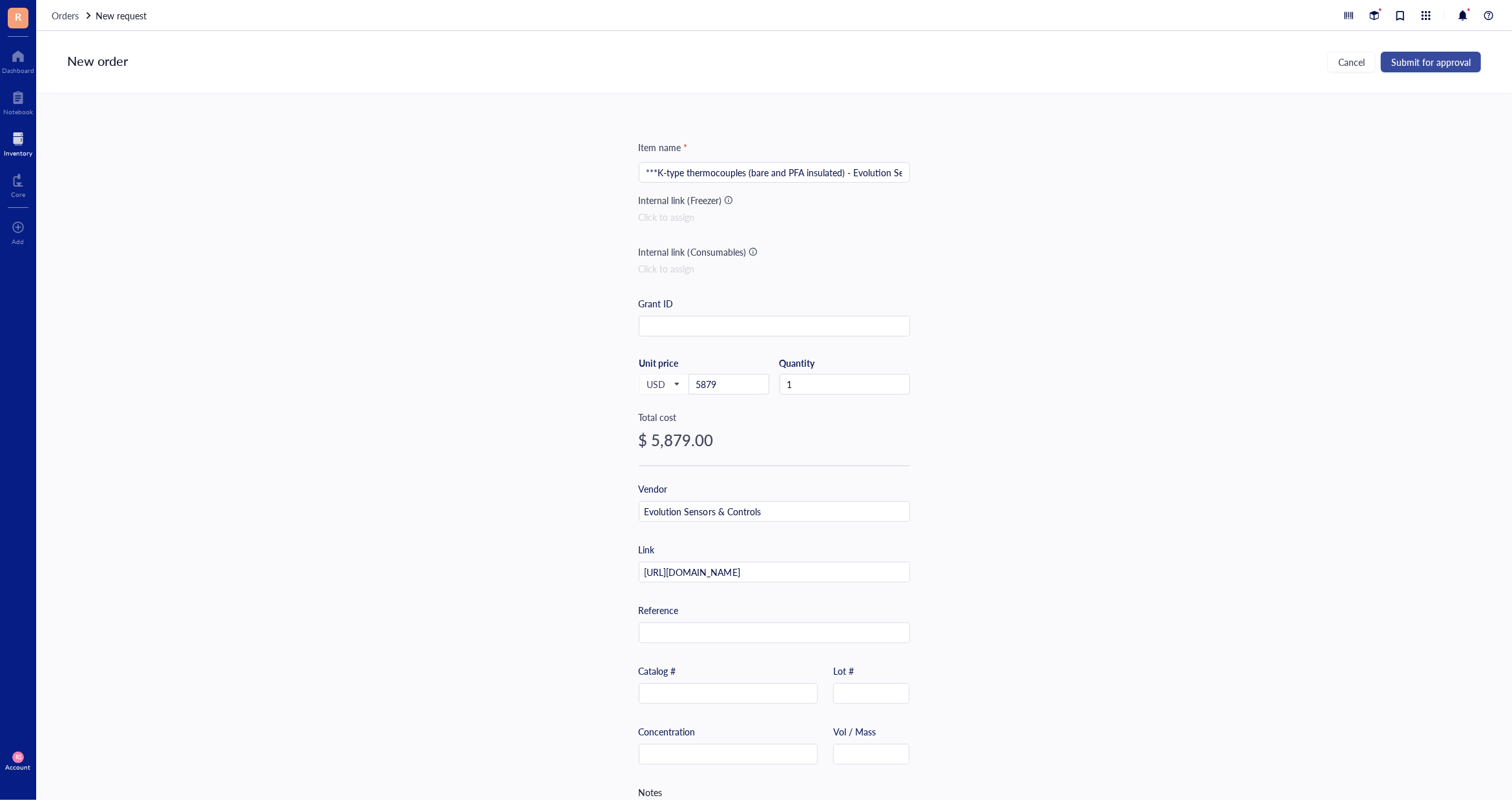
type textarea "Quotation: Type K Fine Wire PFA Insulated Thermocouple with 20 to 40 inches or …"
click at [1448, 62] on span "Submit for approval" at bounding box center [1431, 61] width 79 height 10
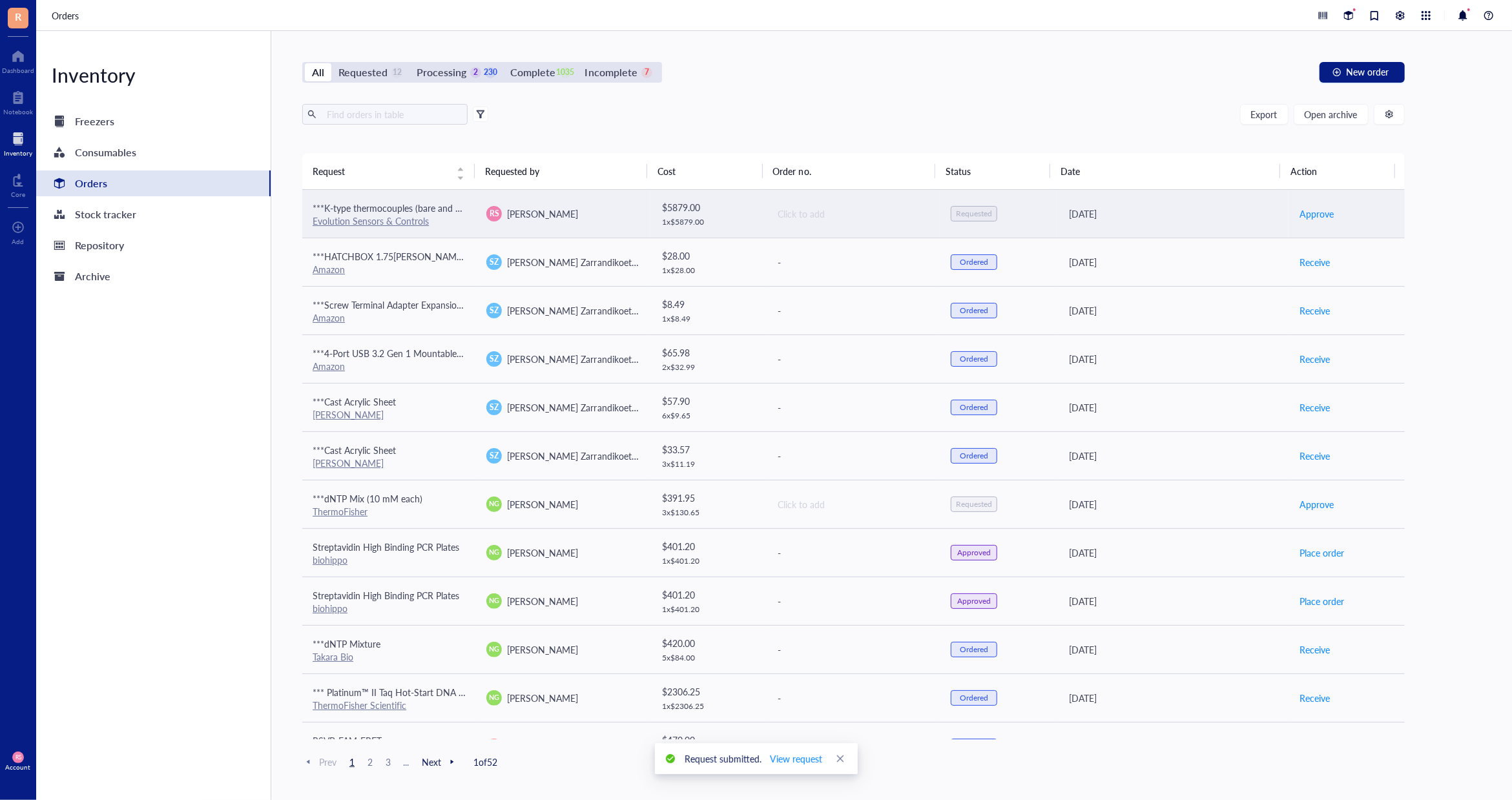
click at [973, 213] on div "Requested" at bounding box center [974, 213] width 36 height 10
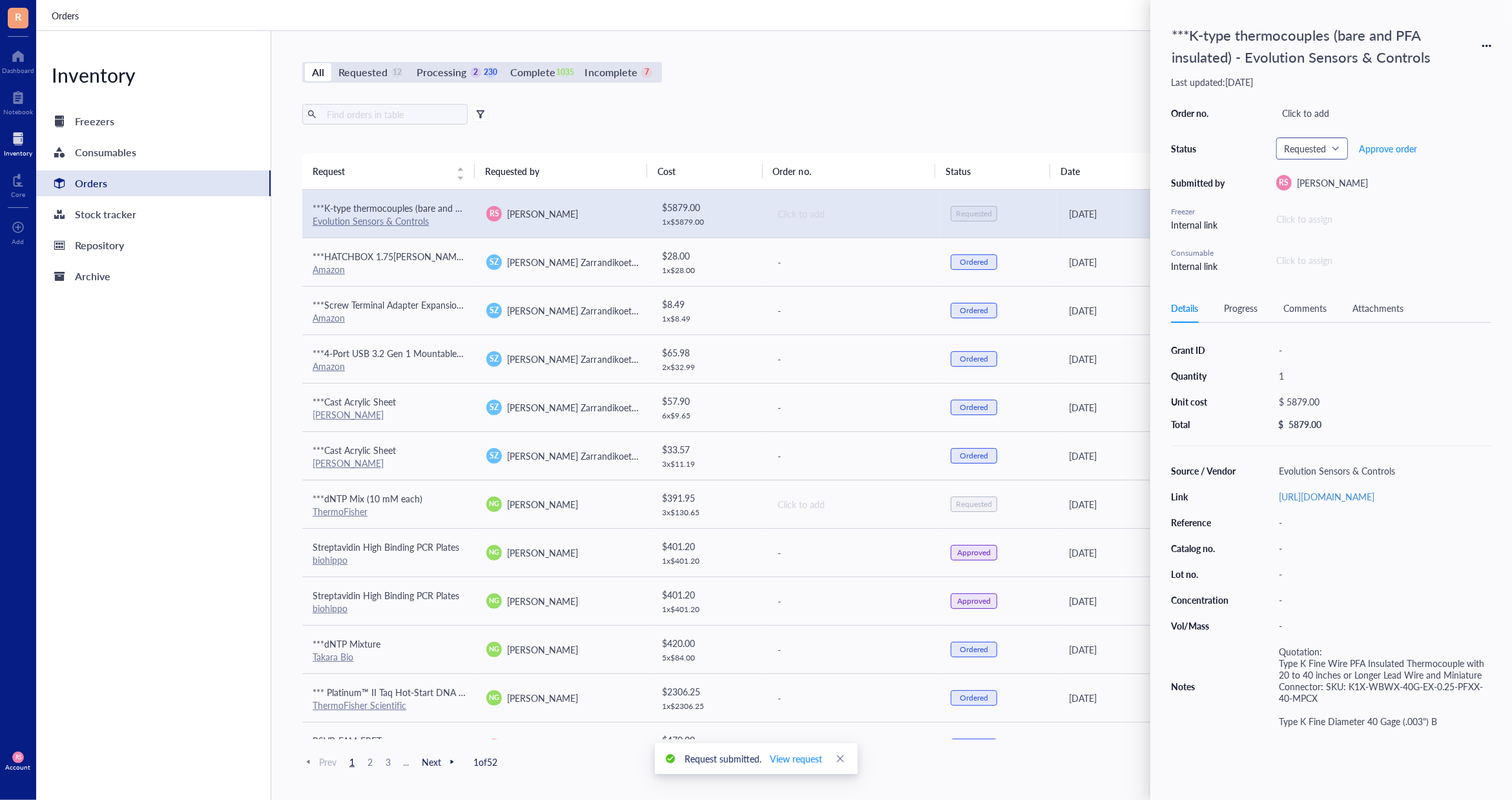
click at [1320, 146] on span "Requested" at bounding box center [1311, 148] width 54 height 12
click at [1242, 294] on div "Details Progress Comments Attachments" at bounding box center [1331, 308] width 320 height 29
click at [1242, 305] on div "Progress" at bounding box center [1240, 308] width 34 height 14
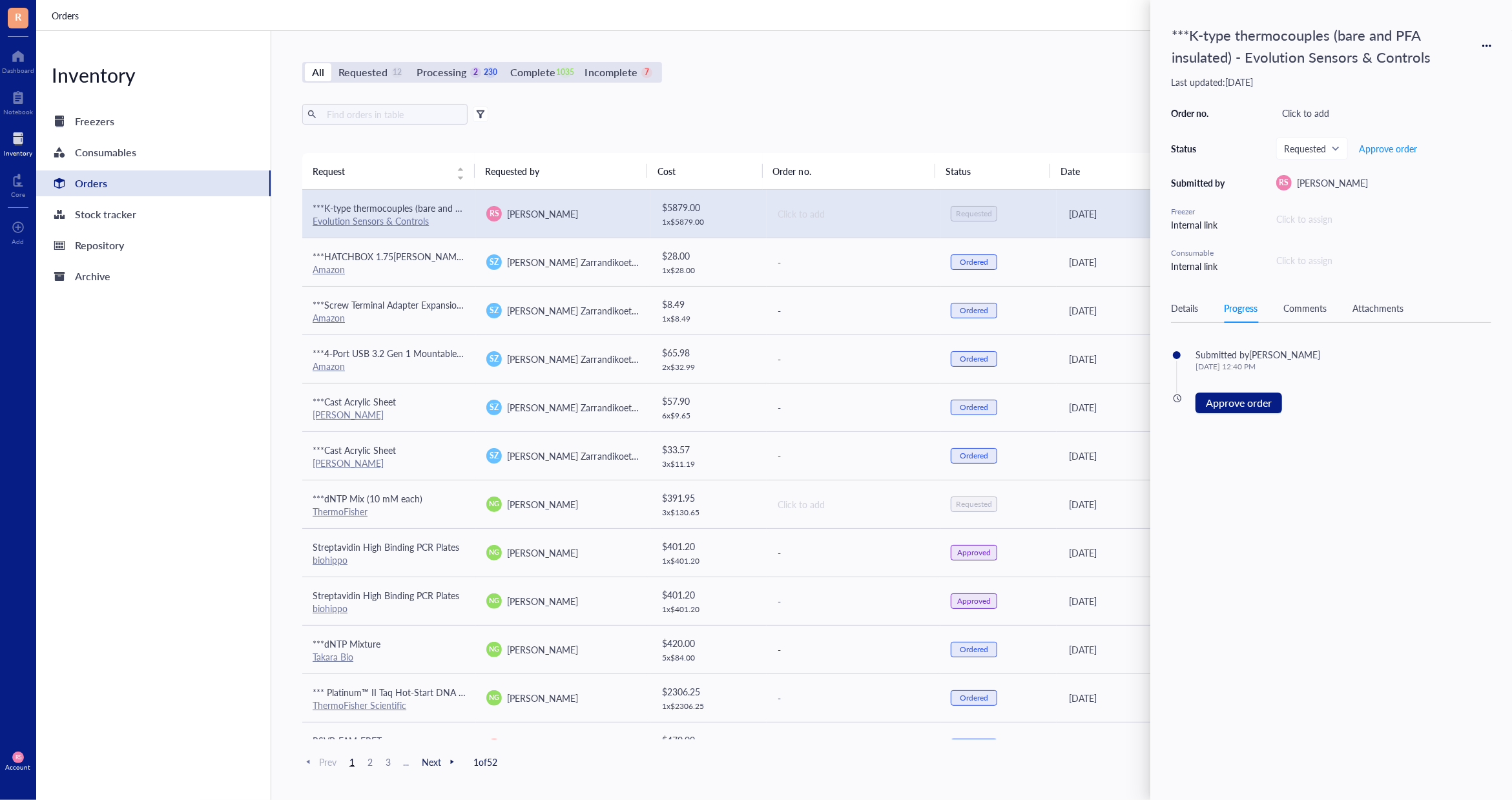
click at [1311, 306] on div "Comments" at bounding box center [1304, 308] width 43 height 14
click at [1370, 304] on div "Attachments" at bounding box center [1378, 308] width 51 height 14
click at [1360, 416] on span "Choose a file" at bounding box center [1371, 413] width 51 height 12
click at [1356, 410] on span "Choose a file" at bounding box center [1371, 413] width 51 height 12
type input "C:\fakepath\Evolution snesors and controls [DATE].png"
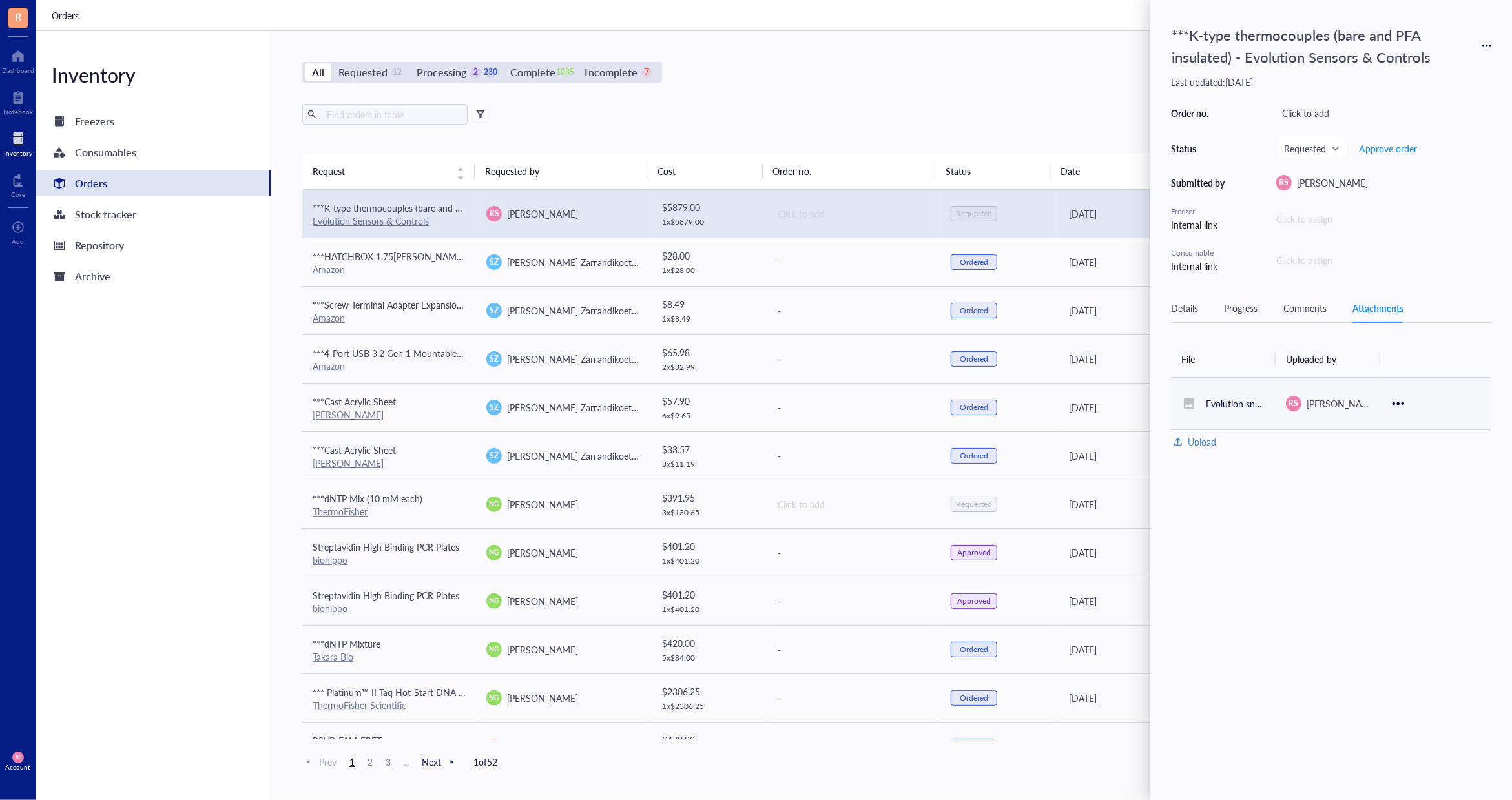
click at [1397, 404] on icon at bounding box center [1399, 403] width 12 height 12
click at [1202, 439] on div "Upload" at bounding box center [1195, 441] width 43 height 12
click at [1375, 499] on span "Choose a file" at bounding box center [1371, 502] width 51 height 12
click at [1362, 502] on span "Choose a file" at bounding box center [1371, 502] width 51 height 12
click at [1360, 501] on span "Choose a file" at bounding box center [1371, 502] width 51 height 12
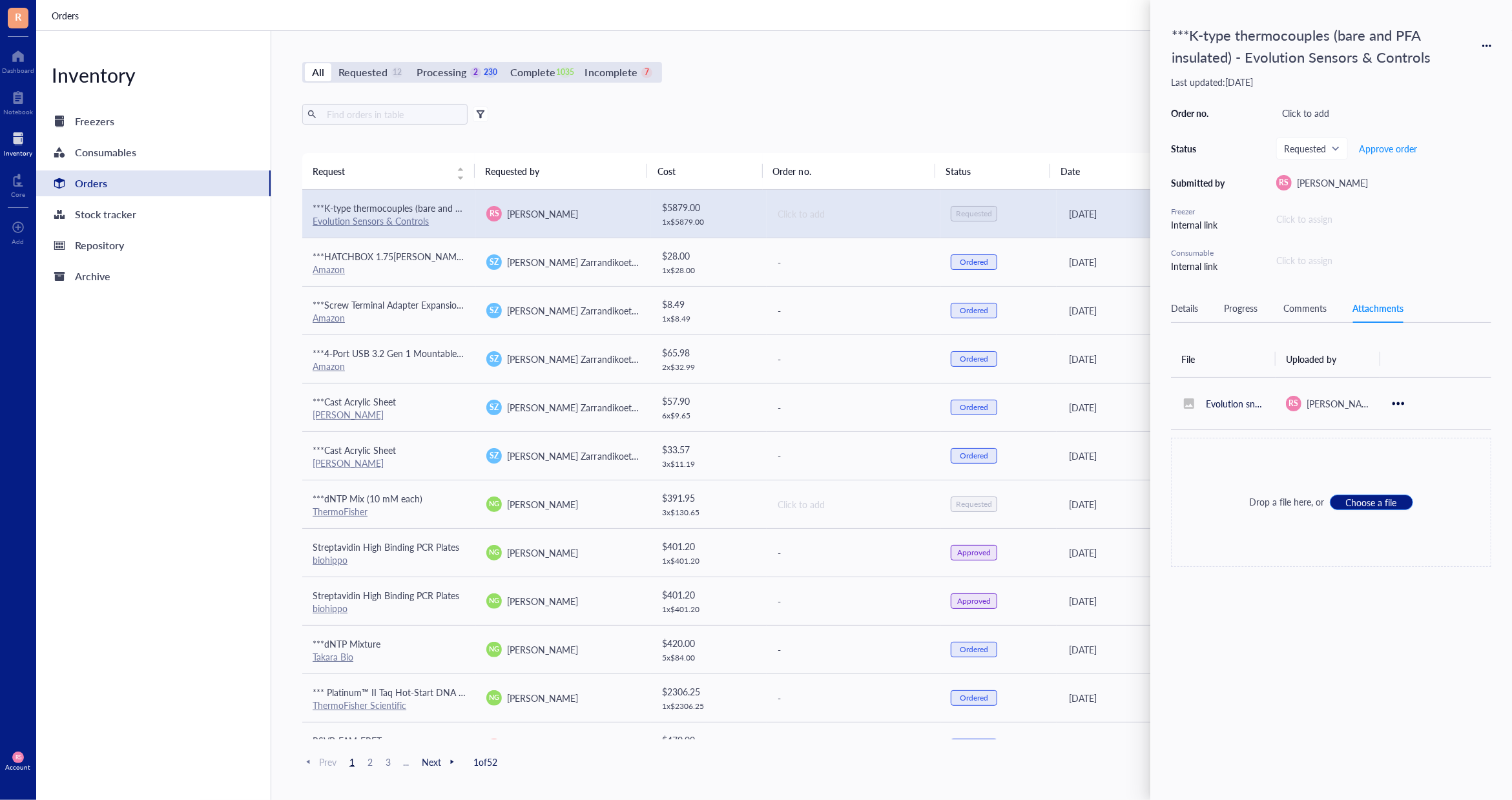
type input "C:\fakepath\Evolutions Sensors and Controls Quote.png"
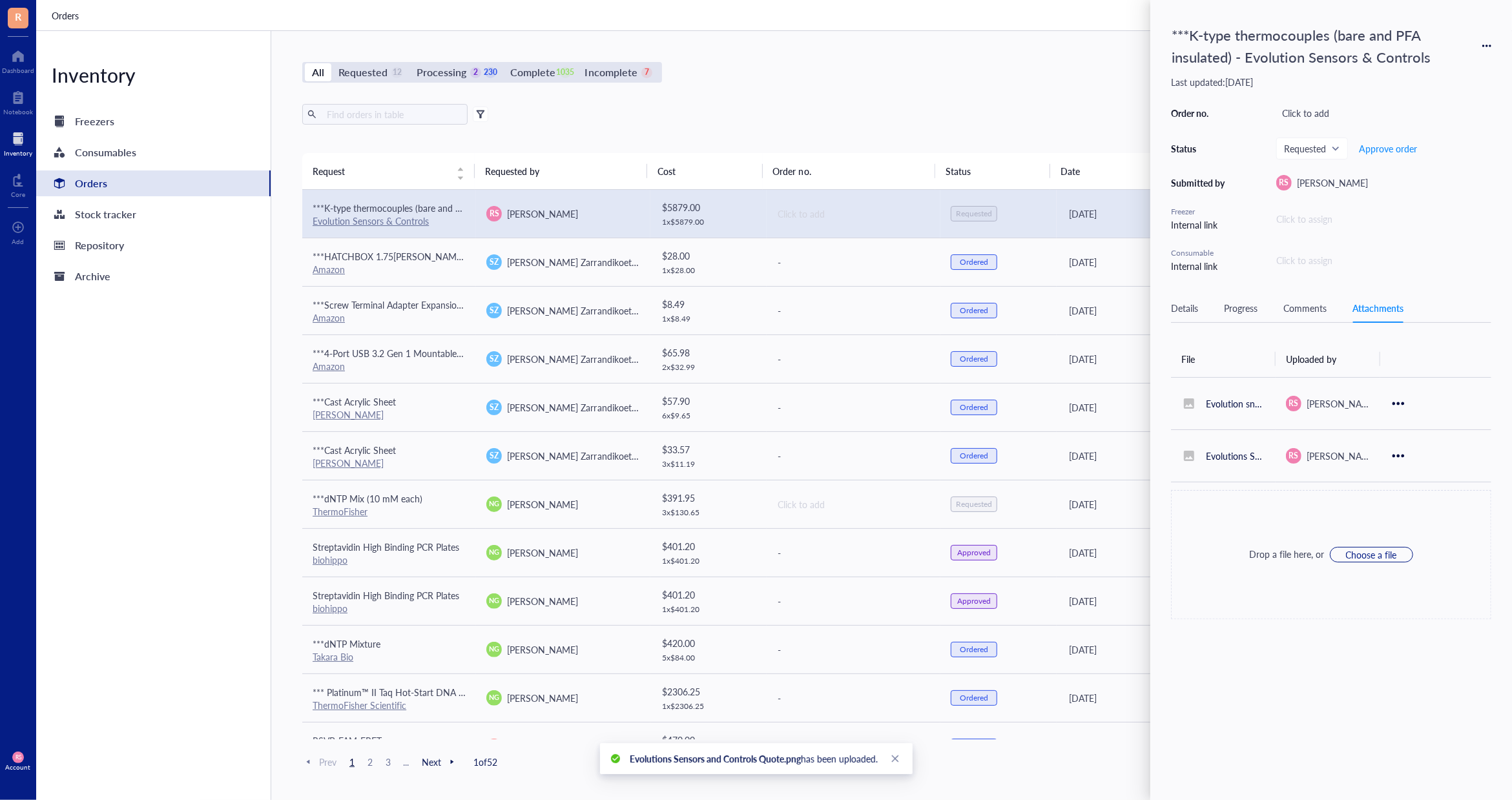
click at [1185, 310] on div "Details" at bounding box center [1184, 308] width 27 height 14
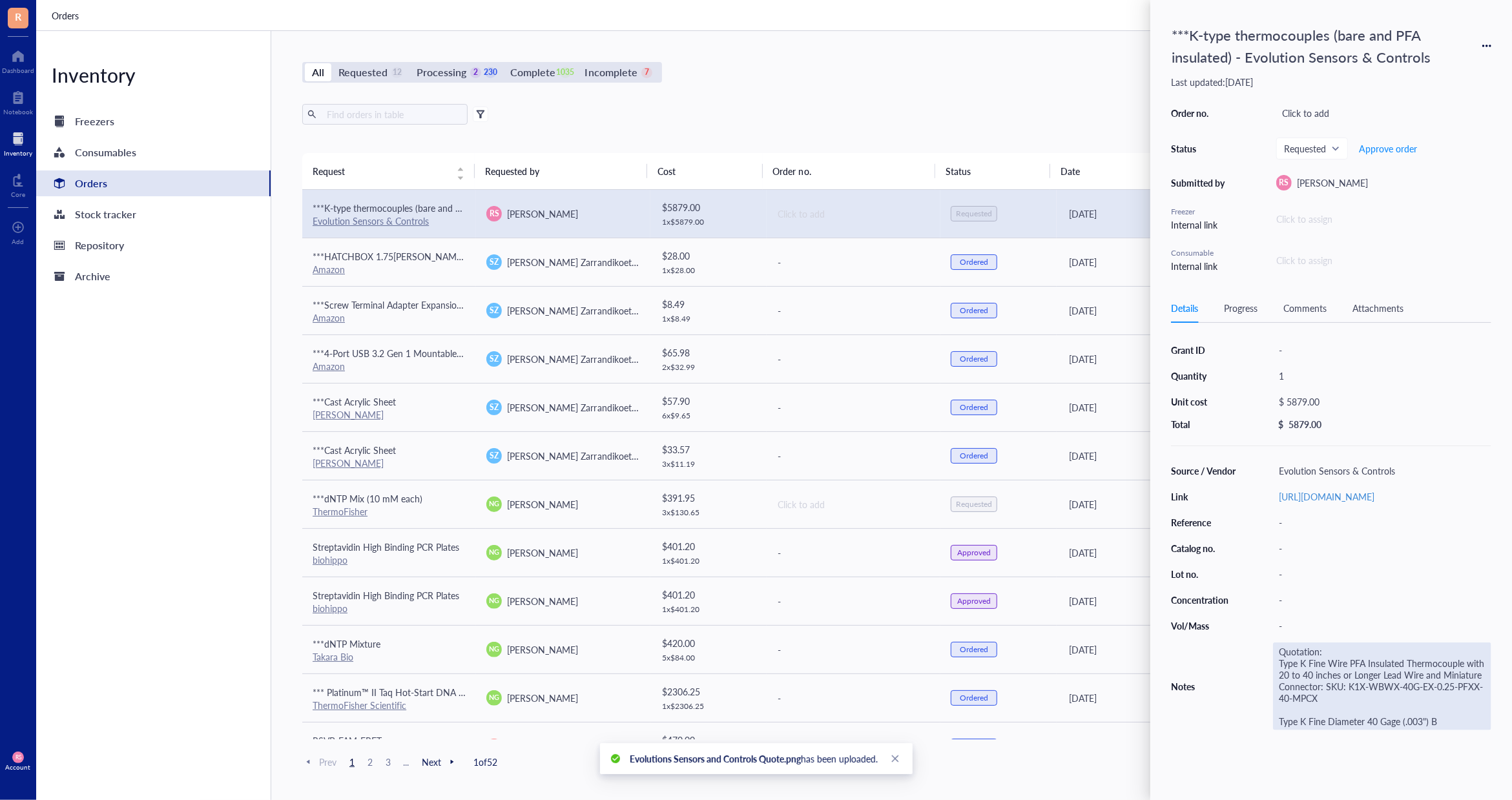
click at [1310, 663] on div "Quotation: Type K Fine Wire PFA Insulated Thermocouple with 20 to 40 inches or …" at bounding box center [1382, 686] width 218 height 88
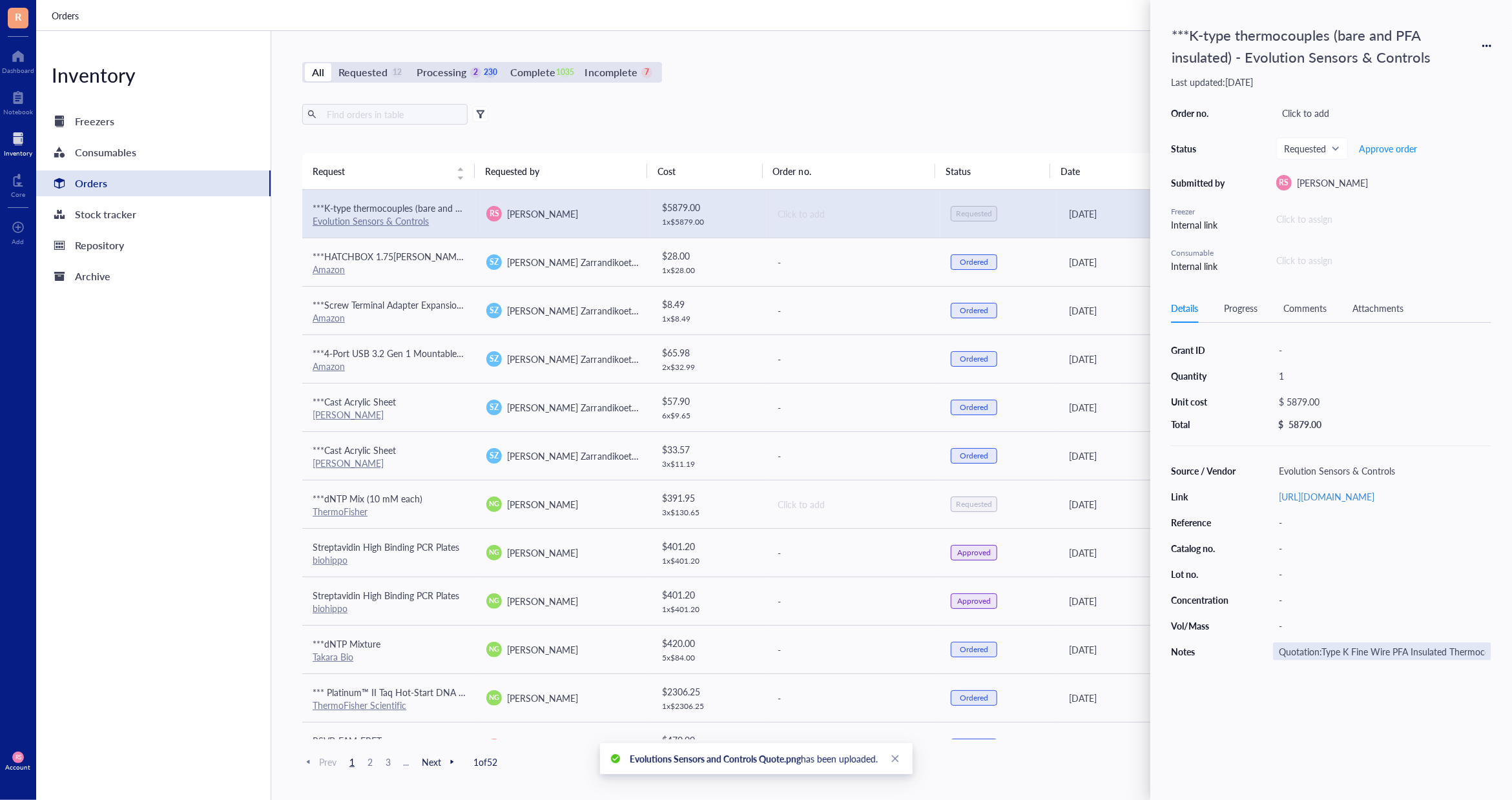
drag, startPoint x: 1313, startPoint y: 661, endPoint x: 1203, endPoint y: 650, distance: 110.5
click at [1203, 650] on div "Source / Vendor Evolution Sensors & Controls Link [URL][DOMAIN_NAME] Reference …" at bounding box center [1331, 561] width 320 height 199
click at [1329, 660] on input "Quotation:Type K Fine Wire PFA Insulated Thermocouple with 20 to 40 inches or L…" at bounding box center [1382, 652] width 217 height 17
click at [1321, 659] on input "Quotation:Type K Fine Wire PFA Insulated Thermocouple with 20 to 40 inches or L…" at bounding box center [1382, 652] width 217 height 17
click at [1335, 657] on input "Quotation attaType K Fine Wire PFA Insulated Thermocouple with 20 to 40 inches …" at bounding box center [1382, 652] width 217 height 17
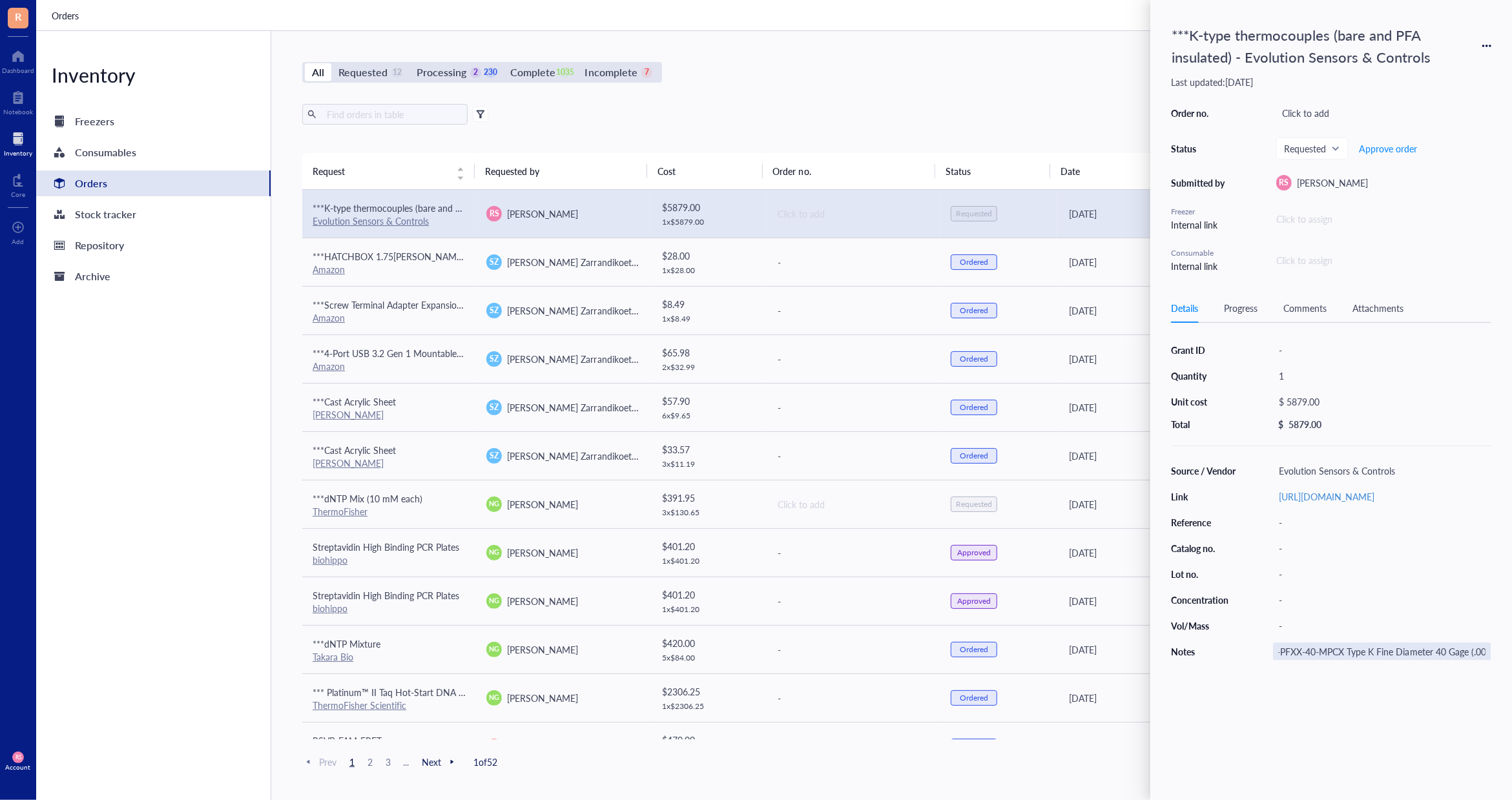
type input "Quotation attachedType K Fine Wire PFA Insulated Thermocouple with 20 to 40 inc…"
type input "Quotation attached"
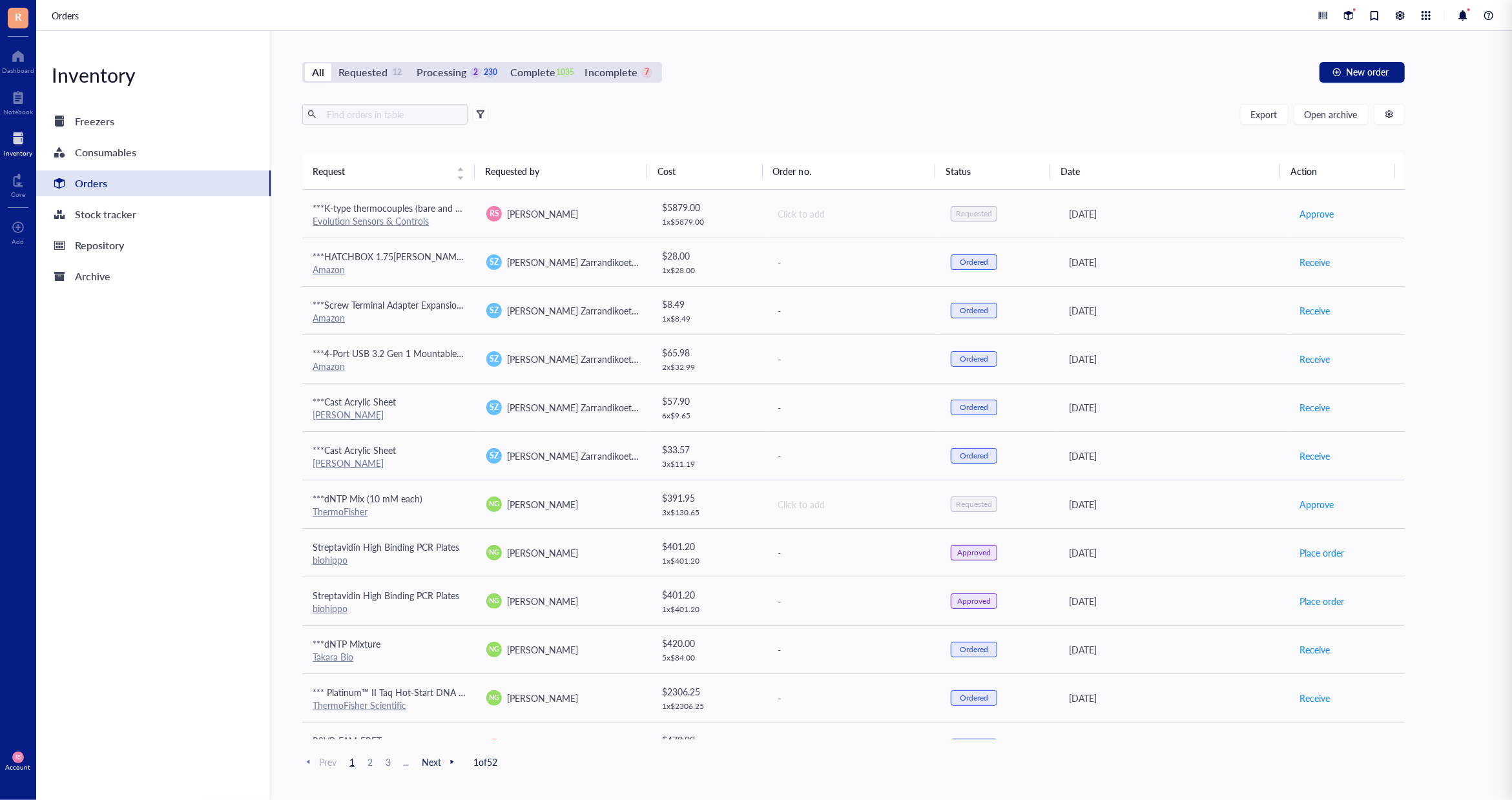
click at [1006, 81] on div "All Requested 12 Processing 2 230 Complete 1035 Incomplete 7 New order" at bounding box center [853, 72] width 1102 height 21
